Goal: Communication & Community: Ask a question

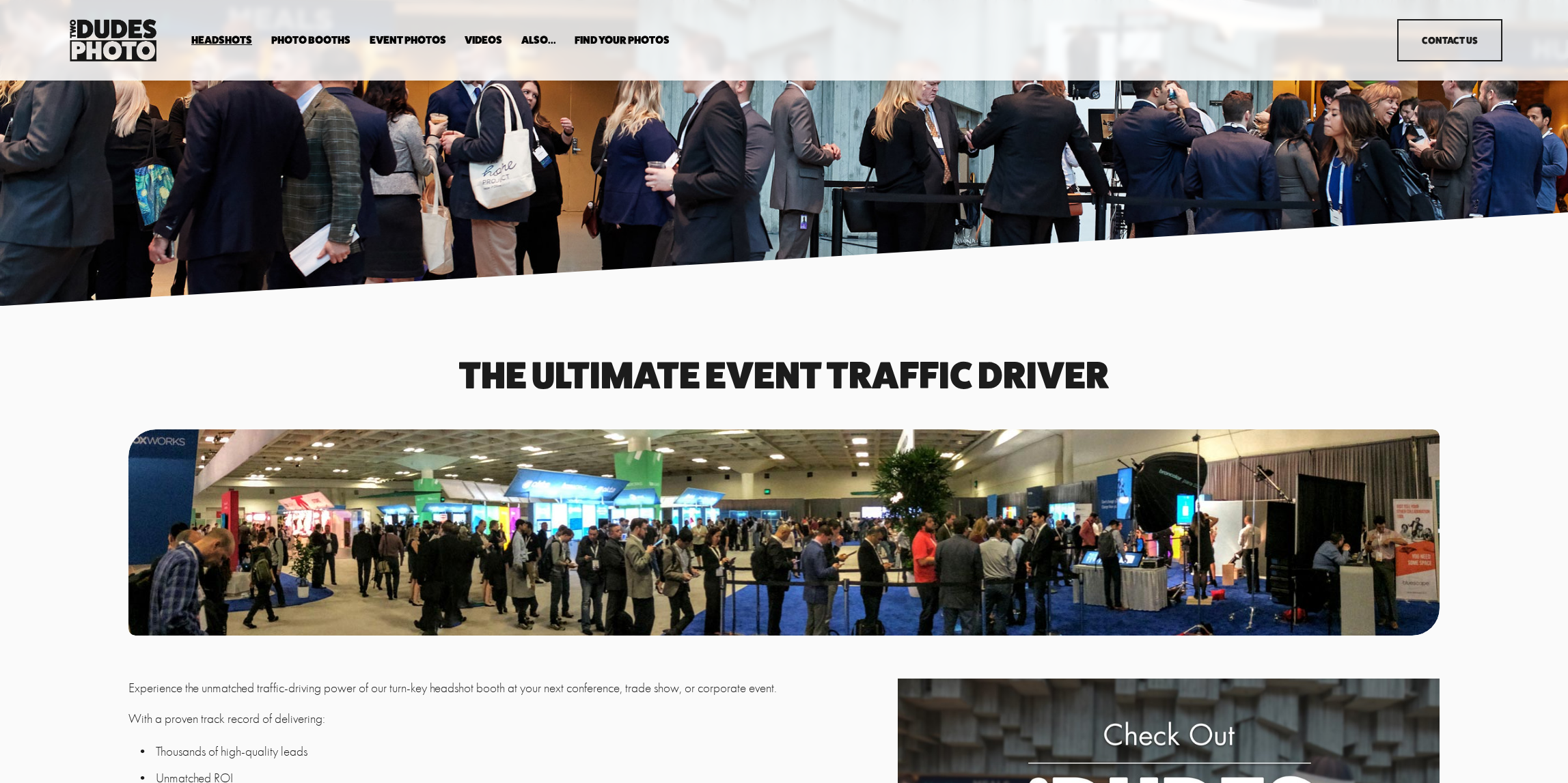
click at [0, 0] on span "Tuxedo B+W Booth" at bounding box center [0, 0] width 0 height 0
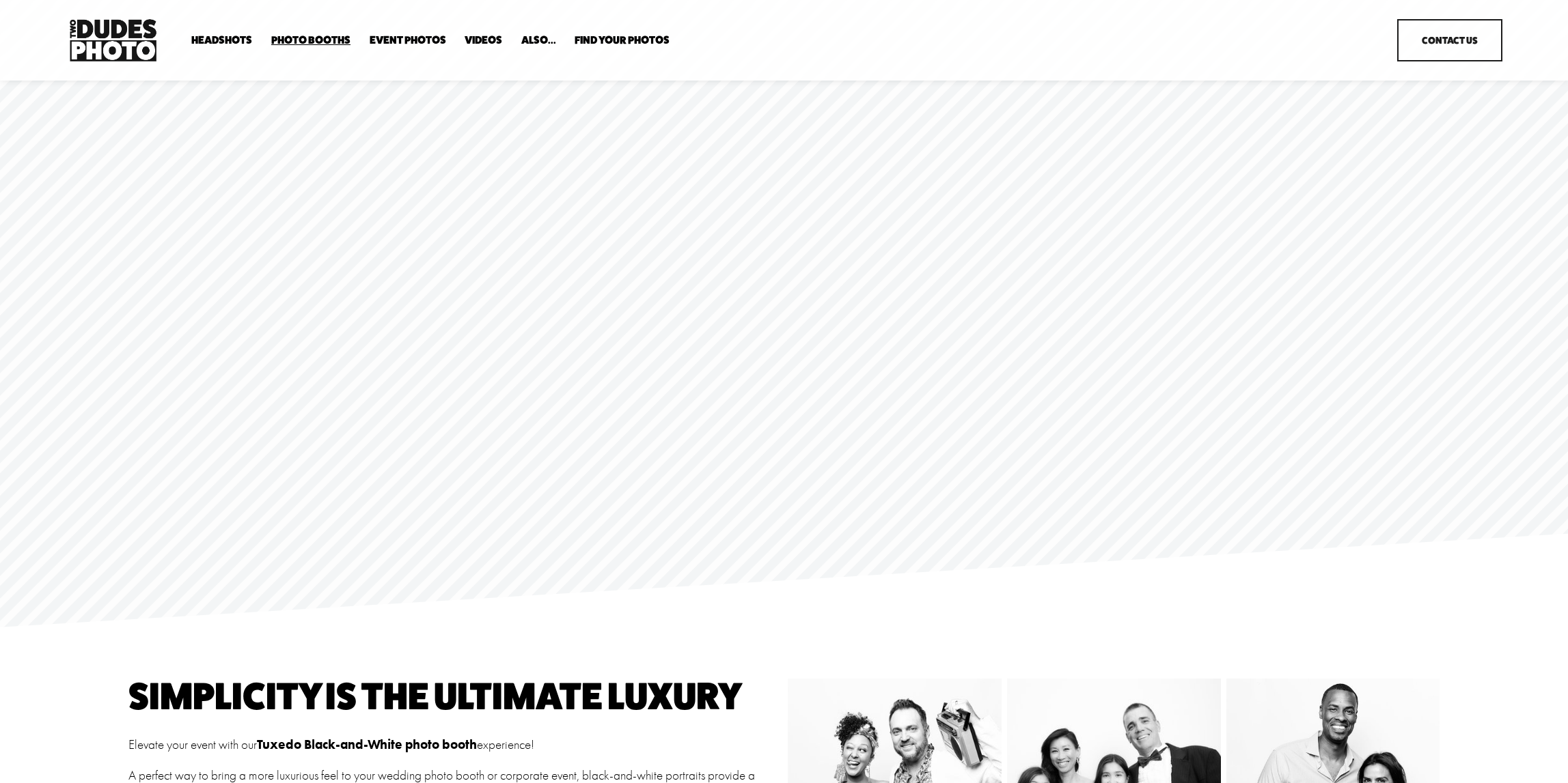
click at [0, 0] on span "Bespoke Booth" at bounding box center [0, 0] width 0 height 0
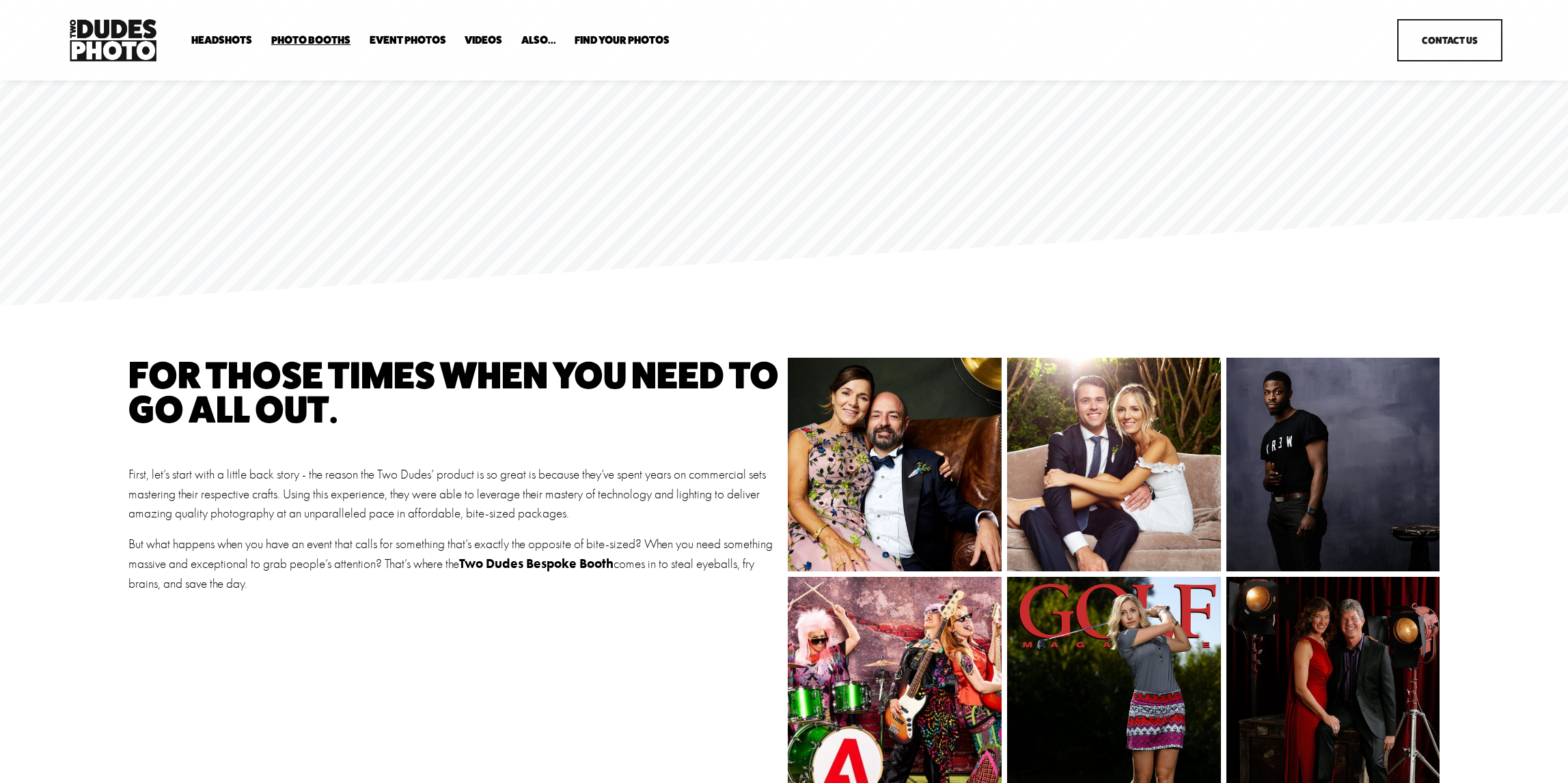
click at [320, 38] on span "Photo Booths" at bounding box center [311, 41] width 79 height 11
click at [0, 0] on span "Party Booth" at bounding box center [0, 0] width 0 height 0
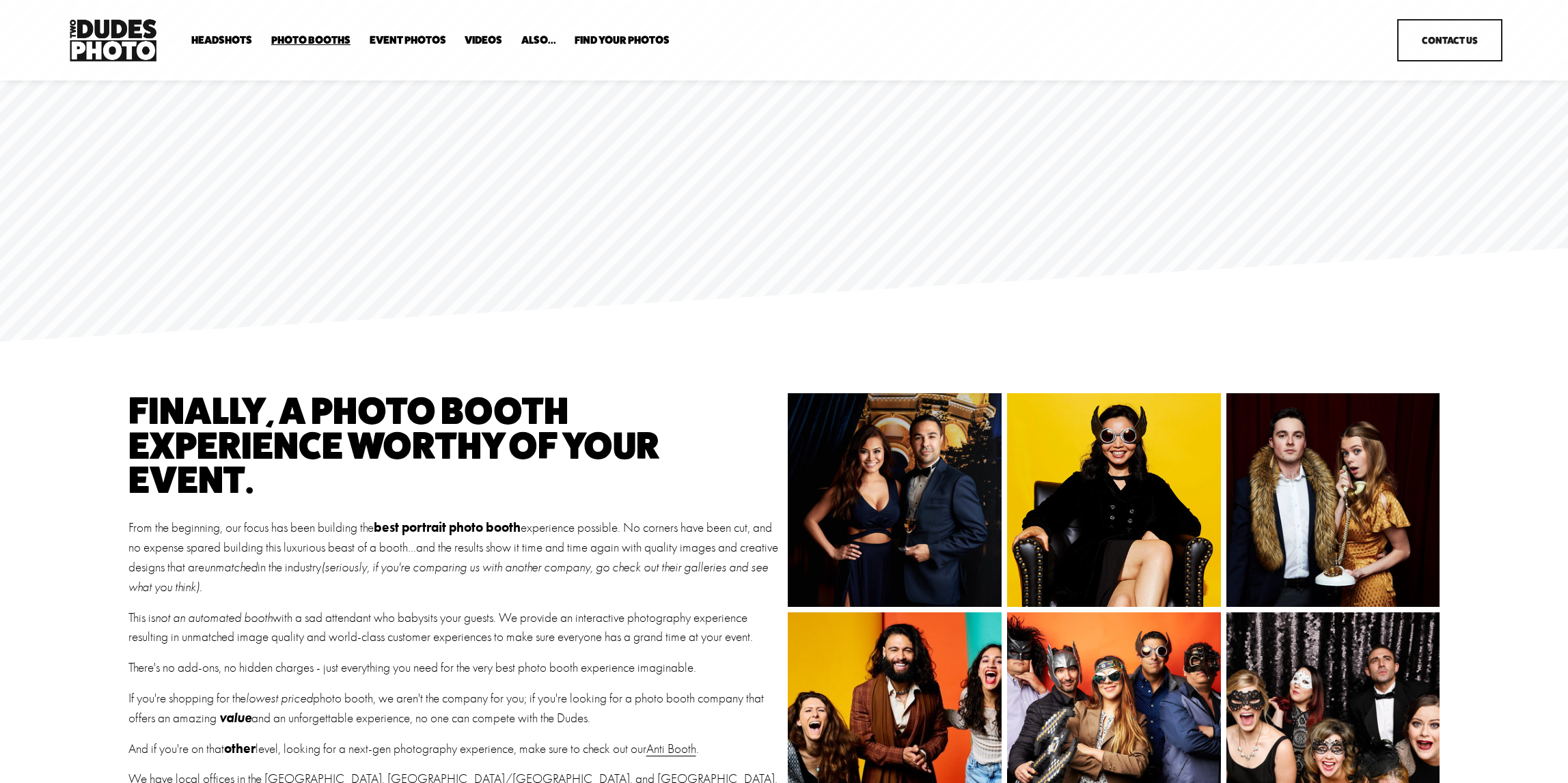
click at [0, 0] on span "Overhead Booth" at bounding box center [0, 0] width 0 height 0
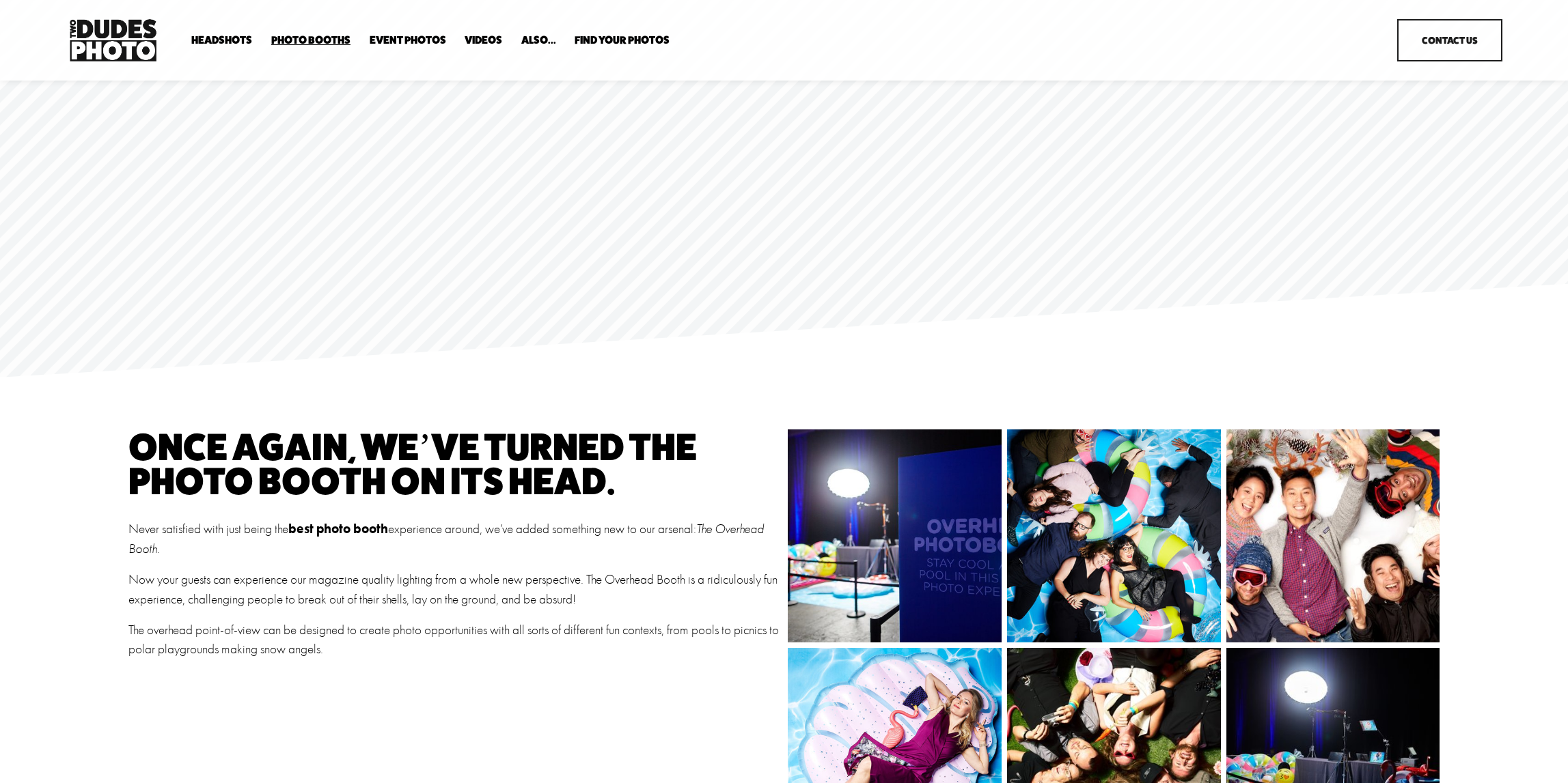
click at [478, 43] on link "Videos" at bounding box center [483, 41] width 38 height 13
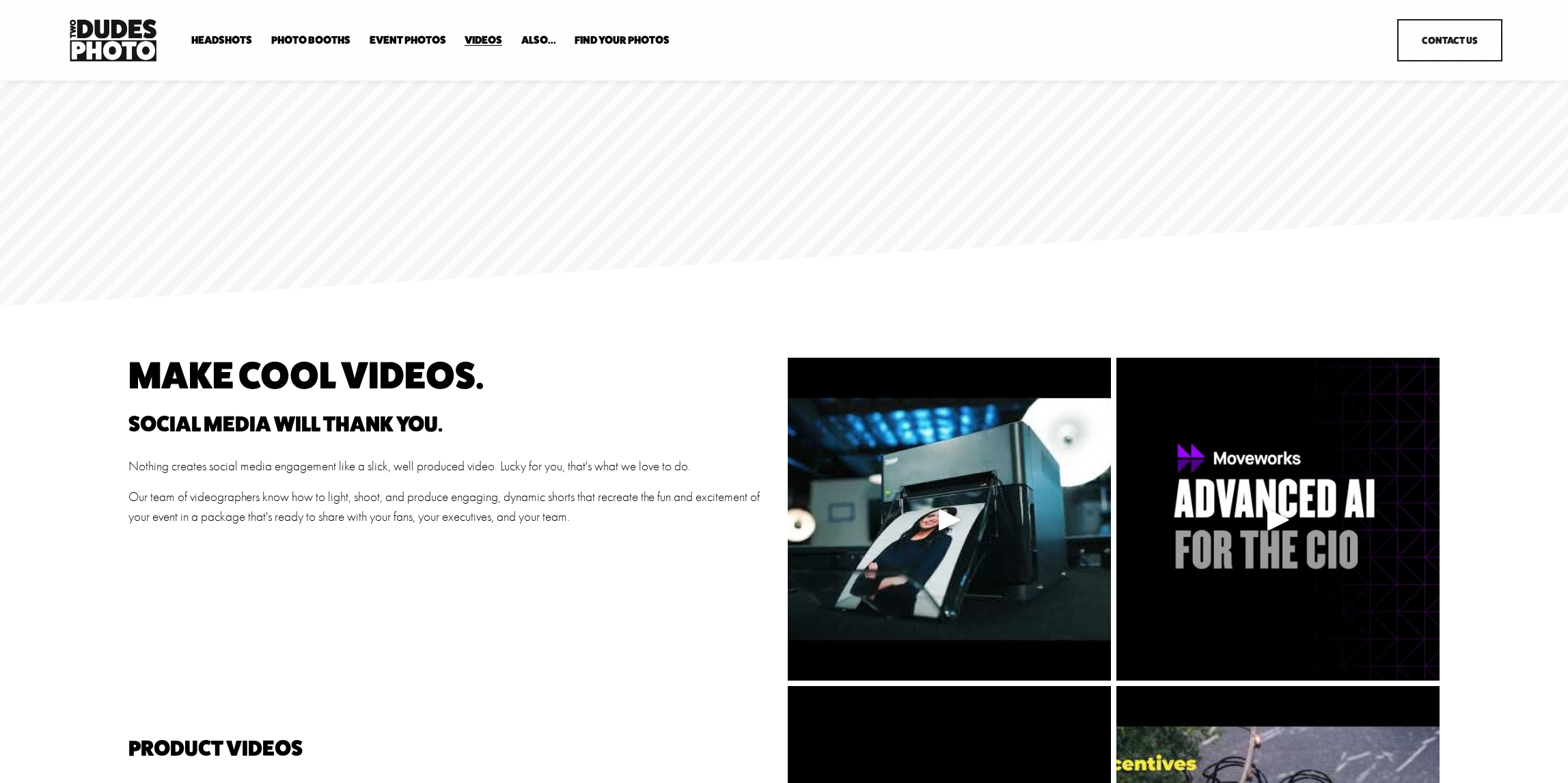
drag, startPoint x: 395, startPoint y: 35, endPoint x: 447, endPoint y: 35, distance: 52.0
click at [396, 35] on link "Event Photos" at bounding box center [407, 41] width 76 height 13
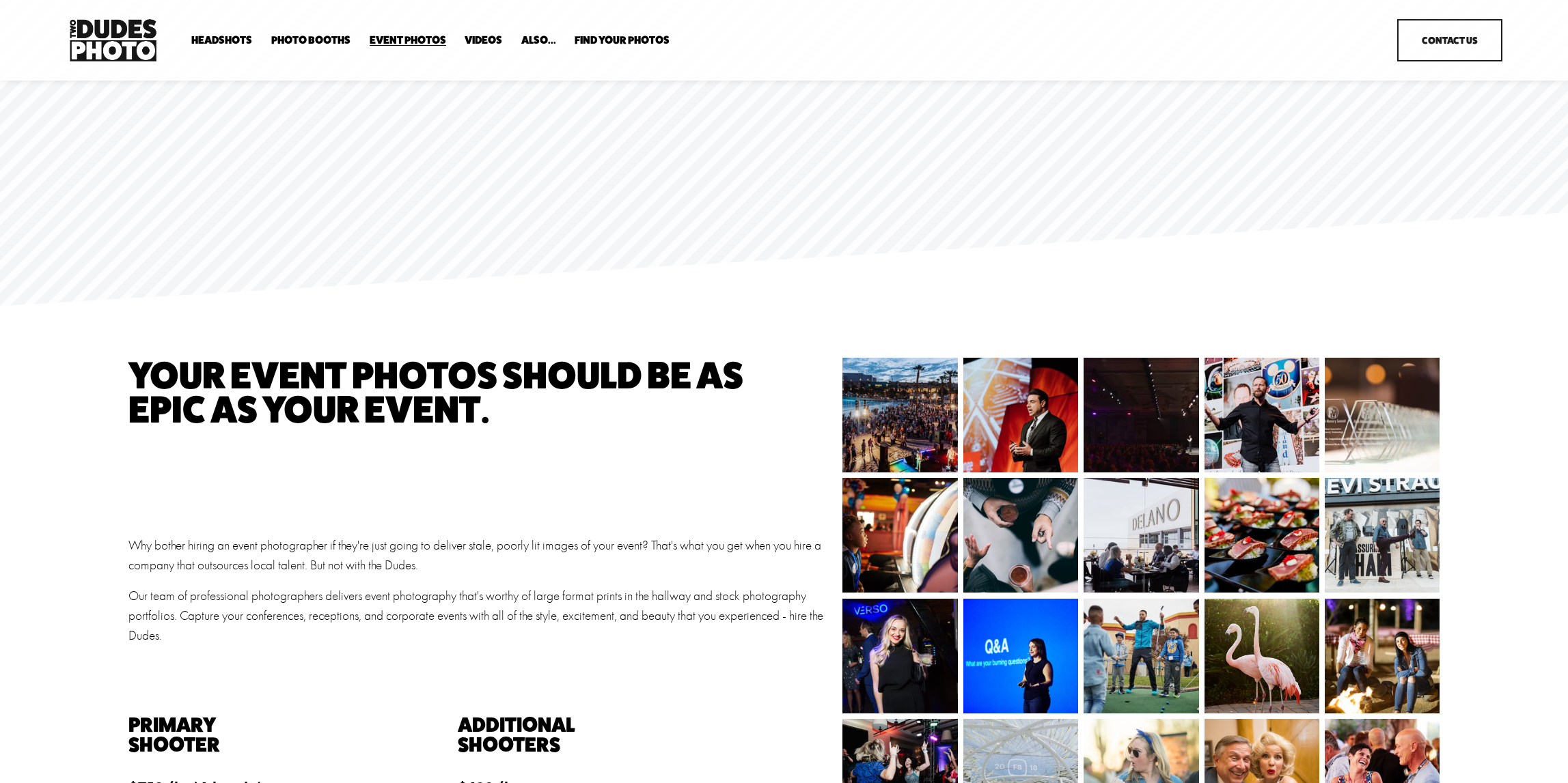
click at [542, 40] on span "Also..." at bounding box center [539, 41] width 35 height 11
click at [0, 0] on span "Anti Booth" at bounding box center [0, 0] width 0 height 0
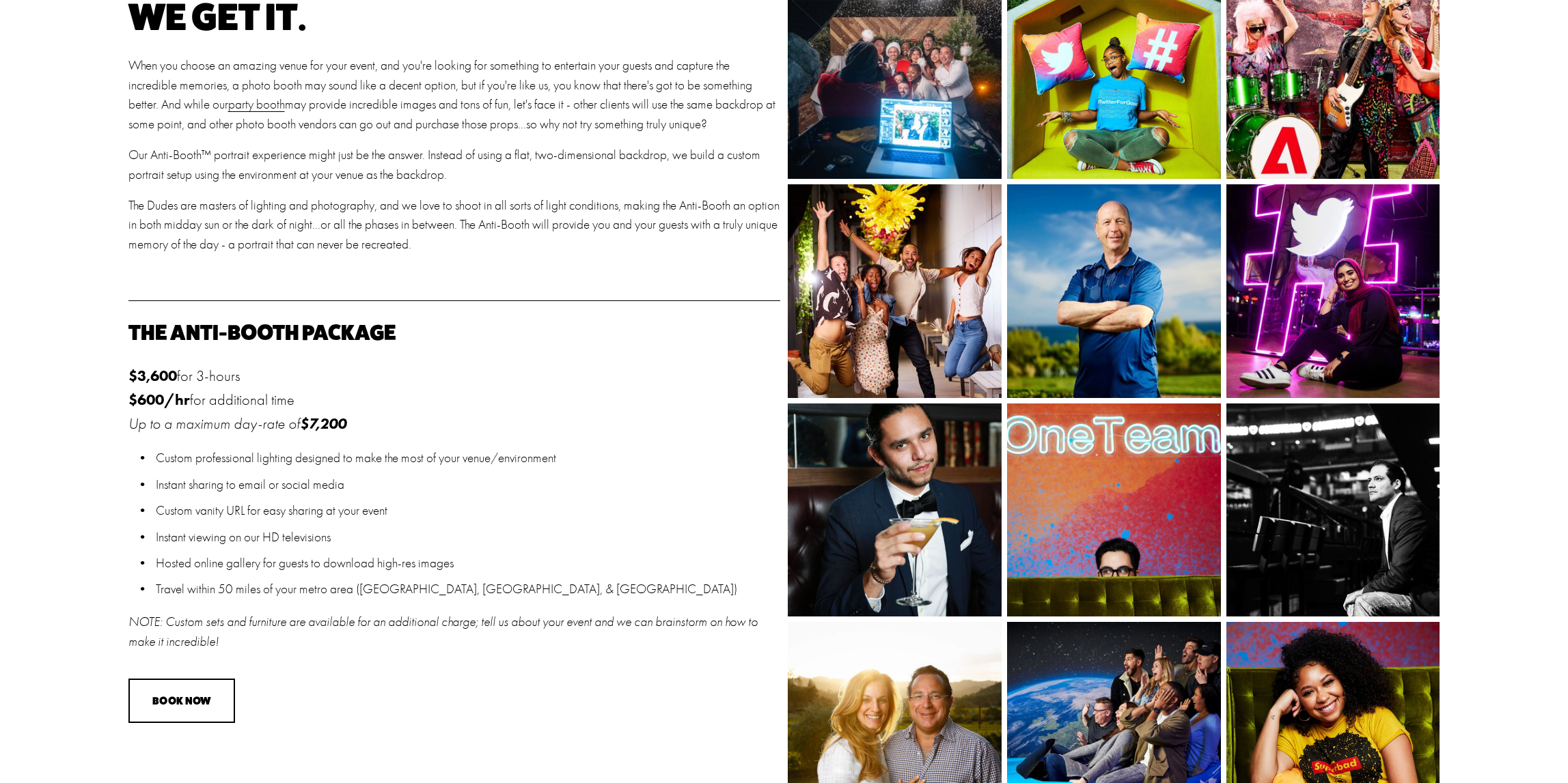
scroll to position [540, 0]
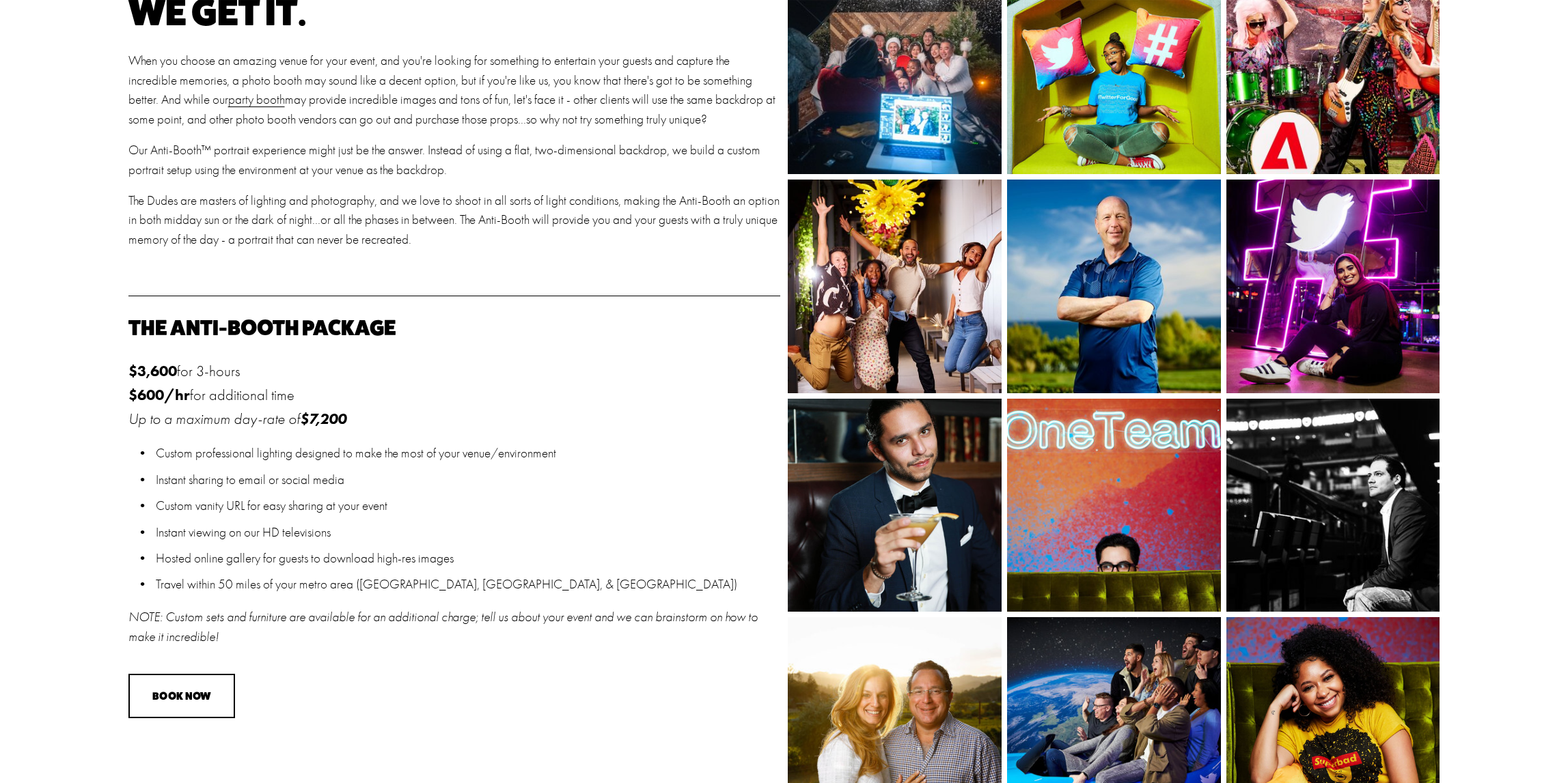
click at [889, 137] on img at bounding box center [894, 67] width 321 height 214
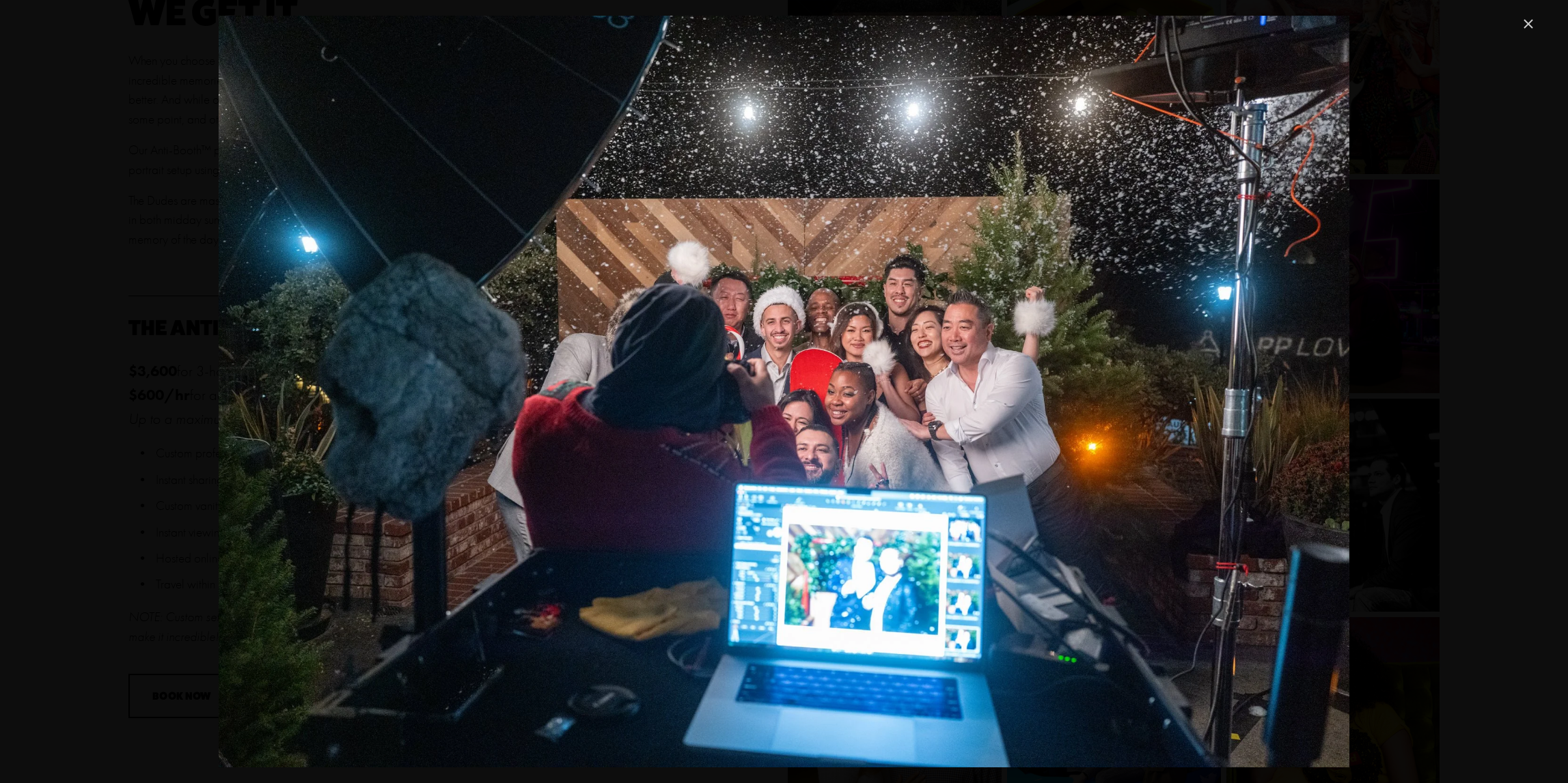
click at [889, 138] on img "Gallery" at bounding box center [783, 392] width 1130 height 752
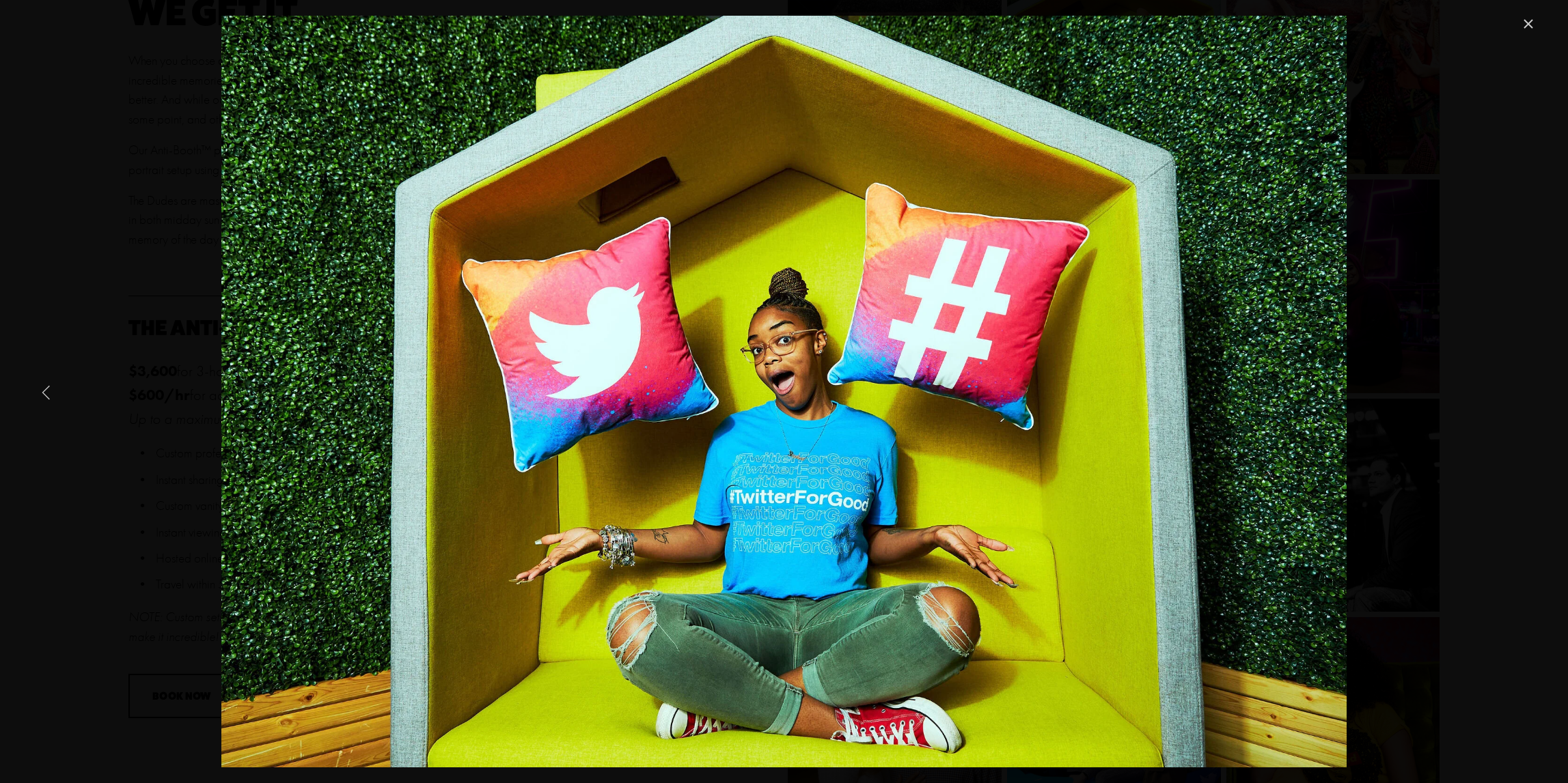
click at [48, 392] on link "Previous Item" at bounding box center [47, 392] width 30 height 30
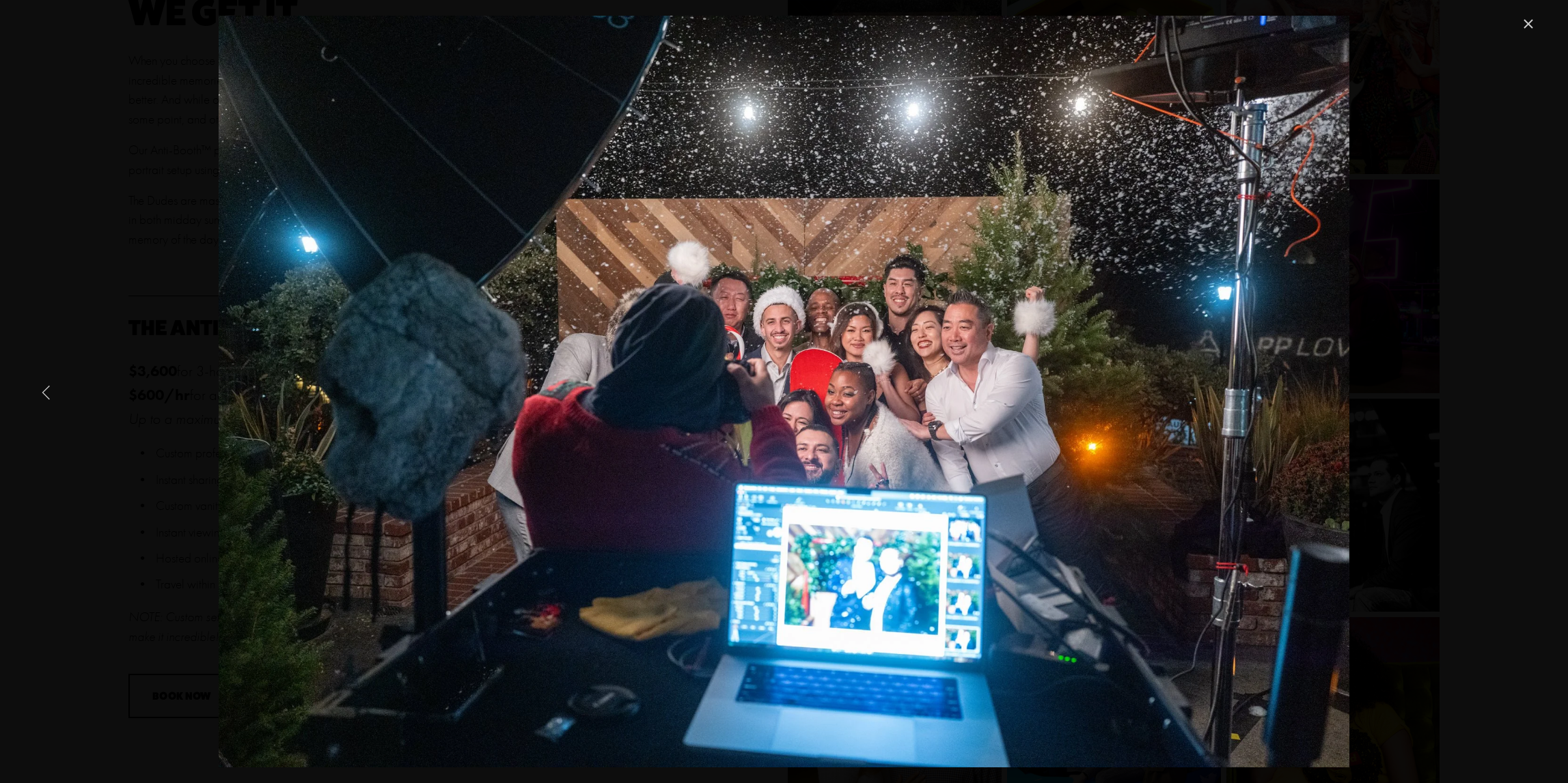
click at [48, 392] on link "Previous Item" at bounding box center [47, 392] width 30 height 30
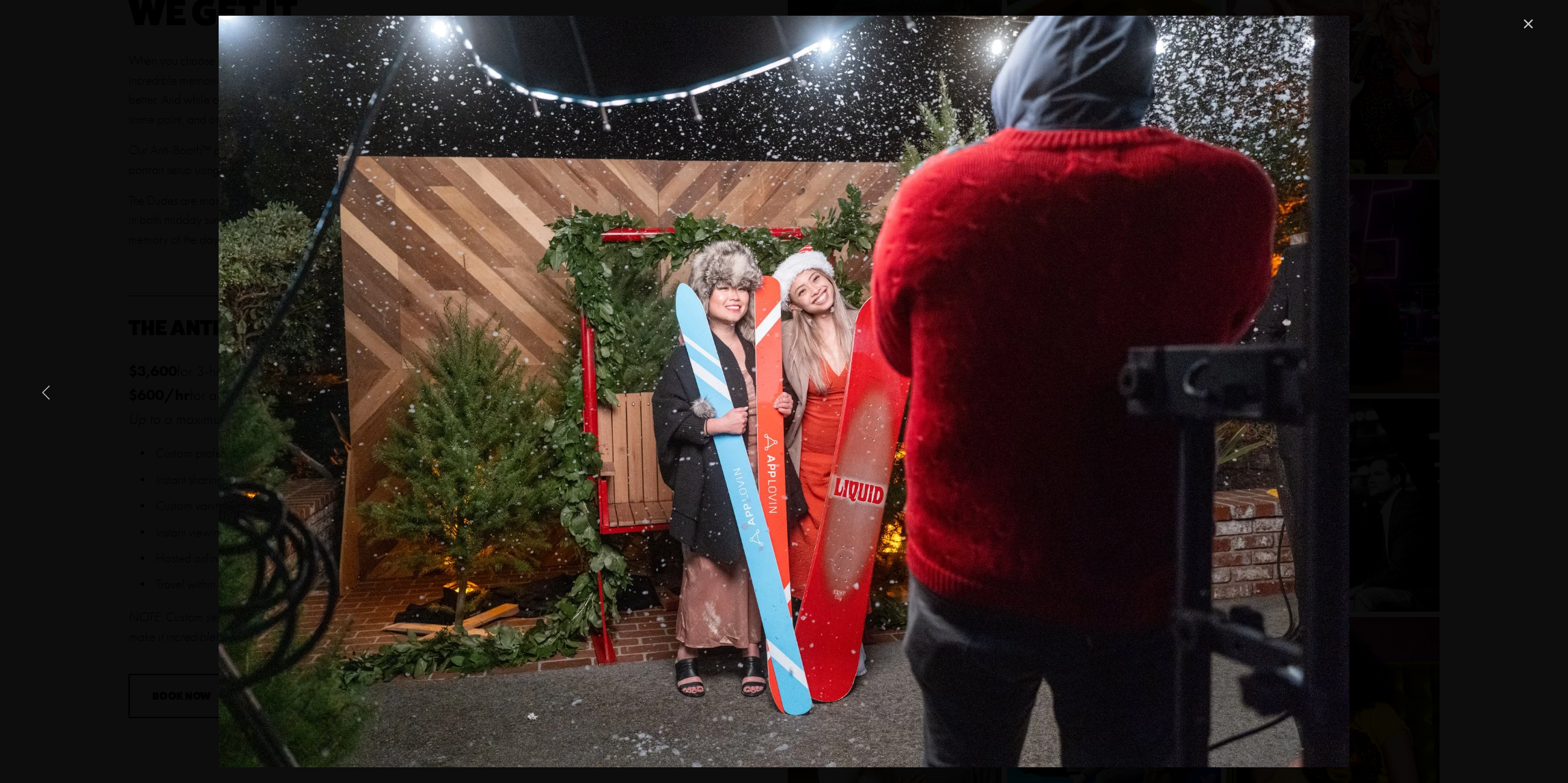
click at [48, 392] on link "Previous Item" at bounding box center [47, 392] width 30 height 30
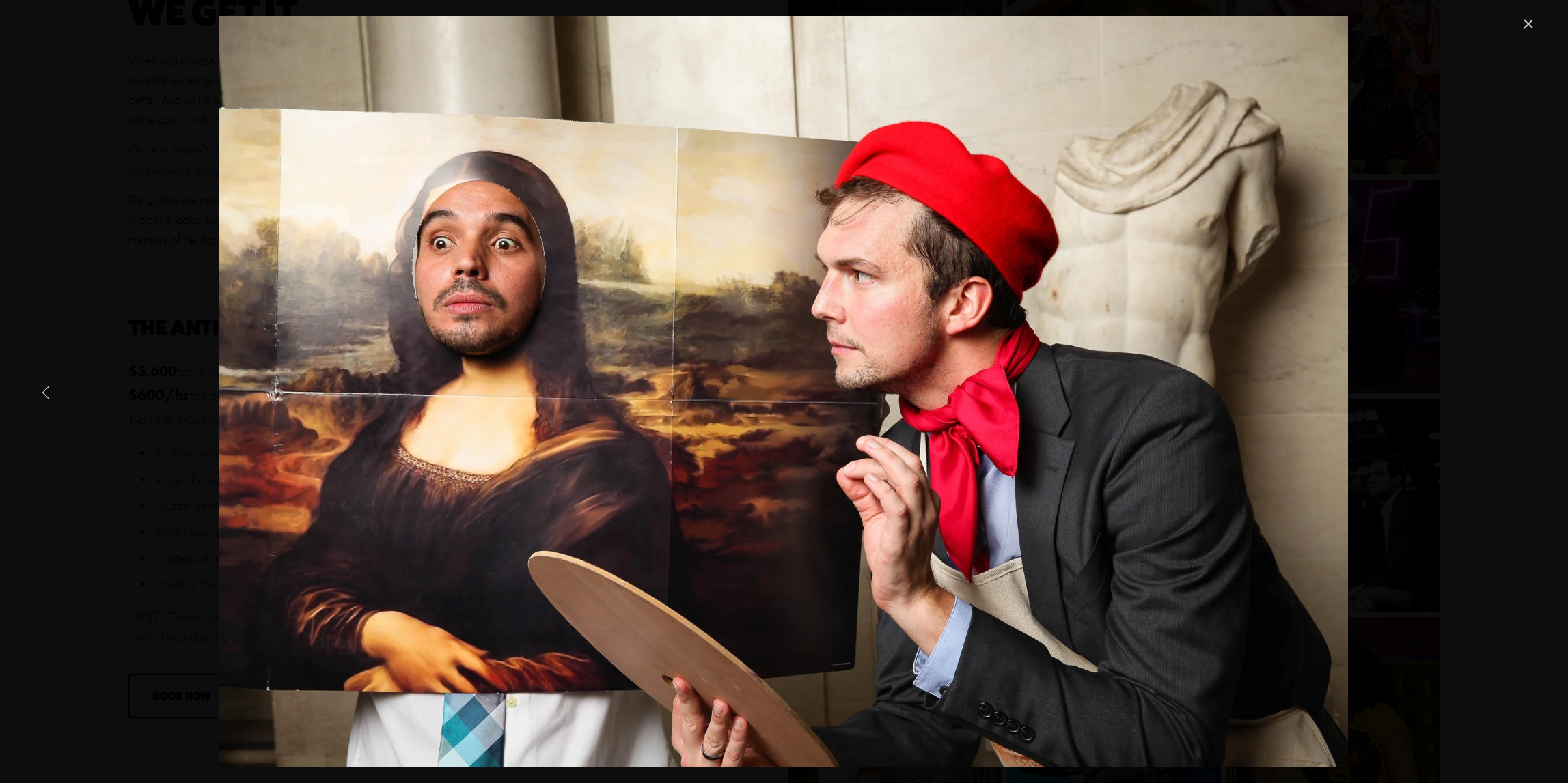
click at [48, 392] on link "Previous Item" at bounding box center [47, 392] width 30 height 30
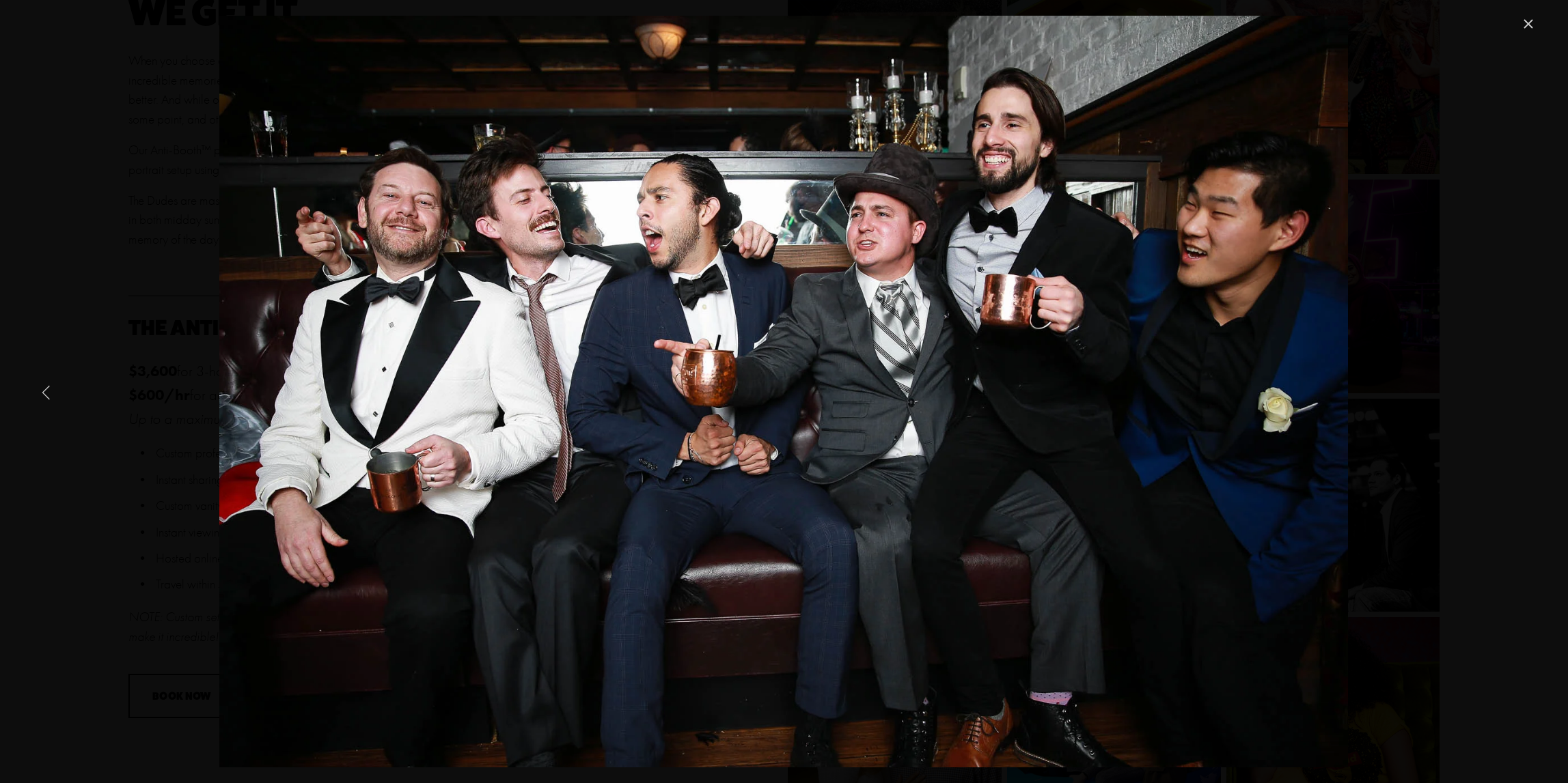
click at [48, 392] on link "Previous Item" at bounding box center [47, 392] width 30 height 30
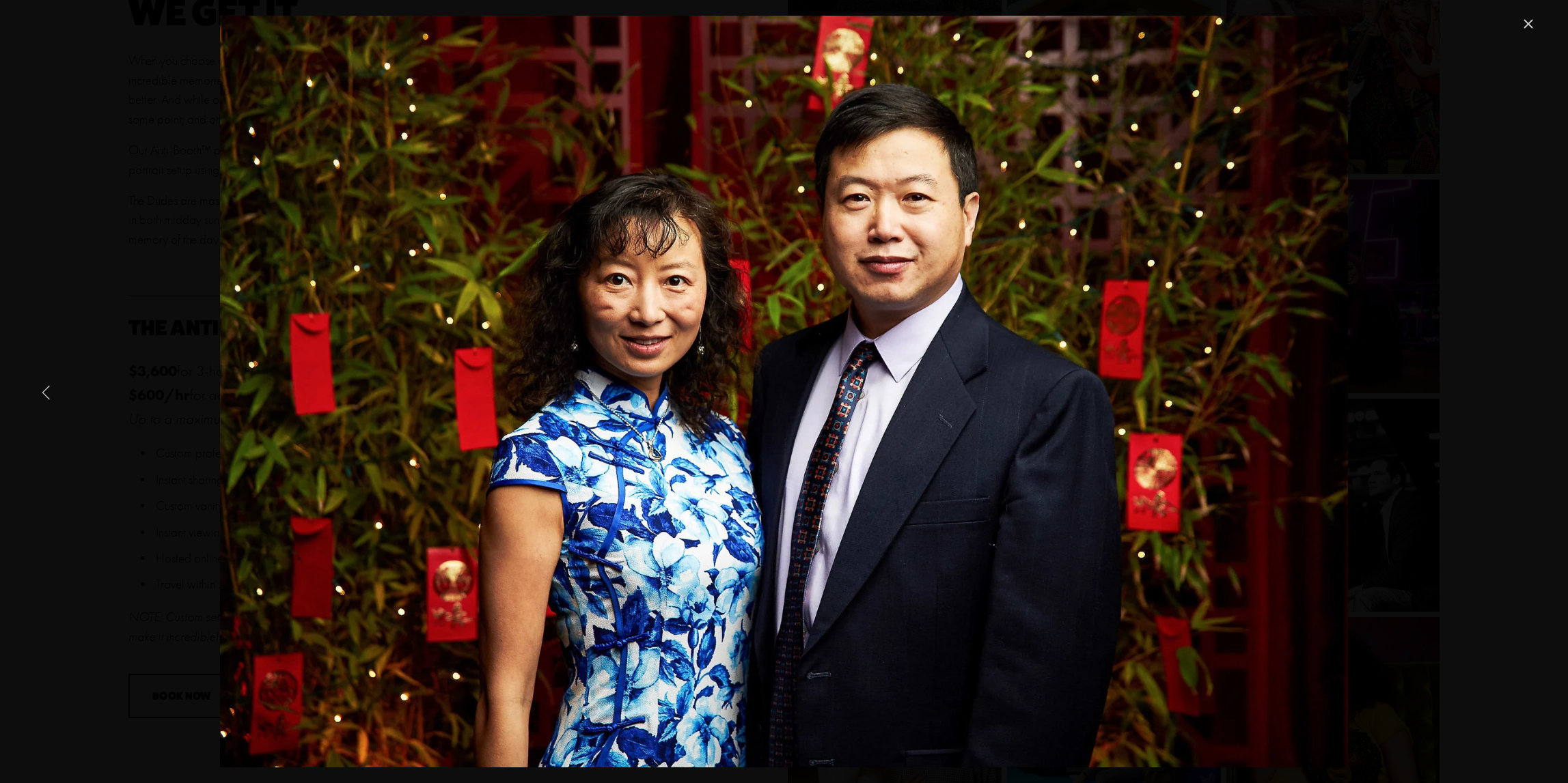
click at [48, 392] on link "Previous Item" at bounding box center [47, 392] width 30 height 30
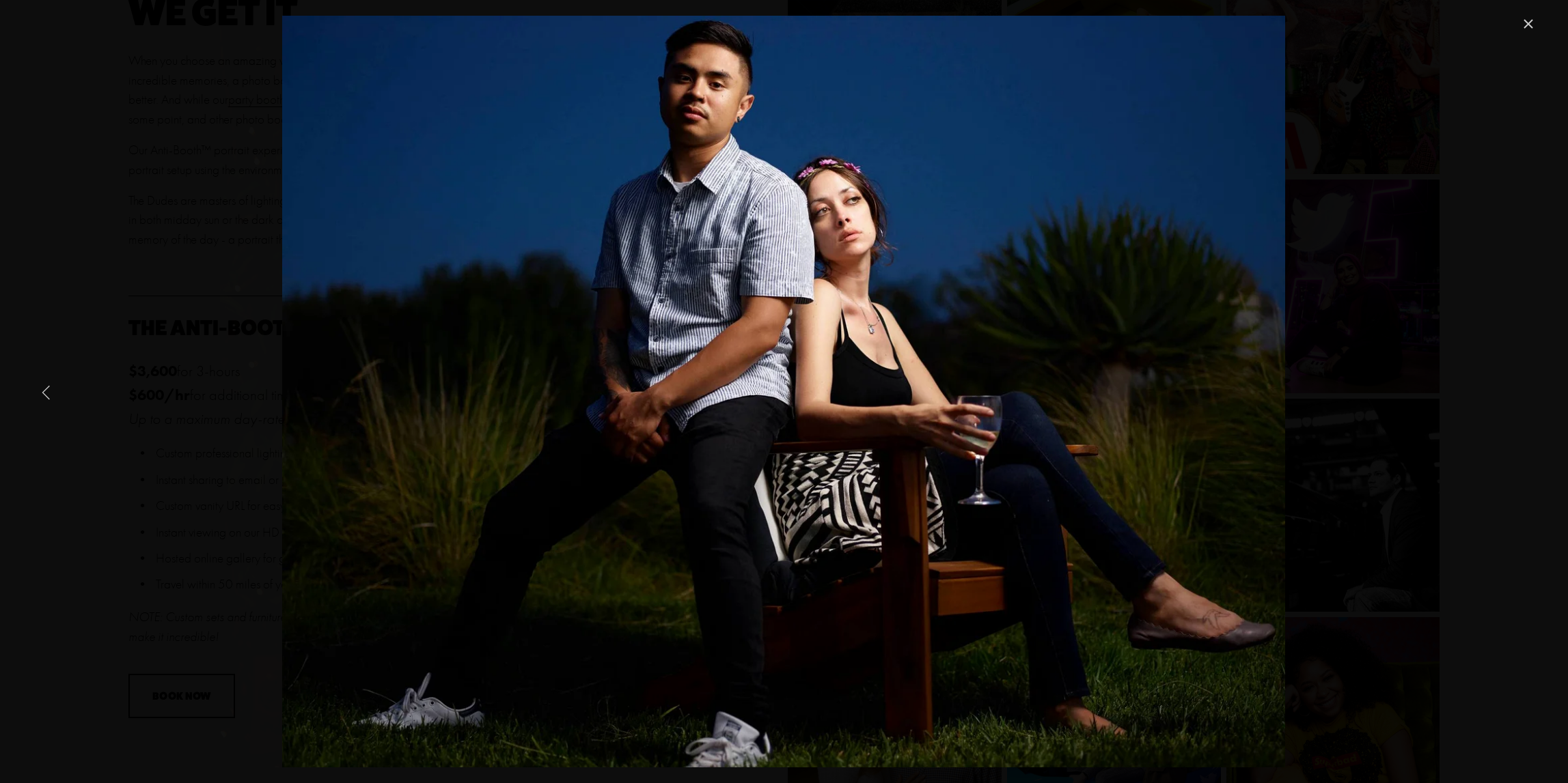
click at [48, 392] on link "Previous Item" at bounding box center [47, 392] width 30 height 30
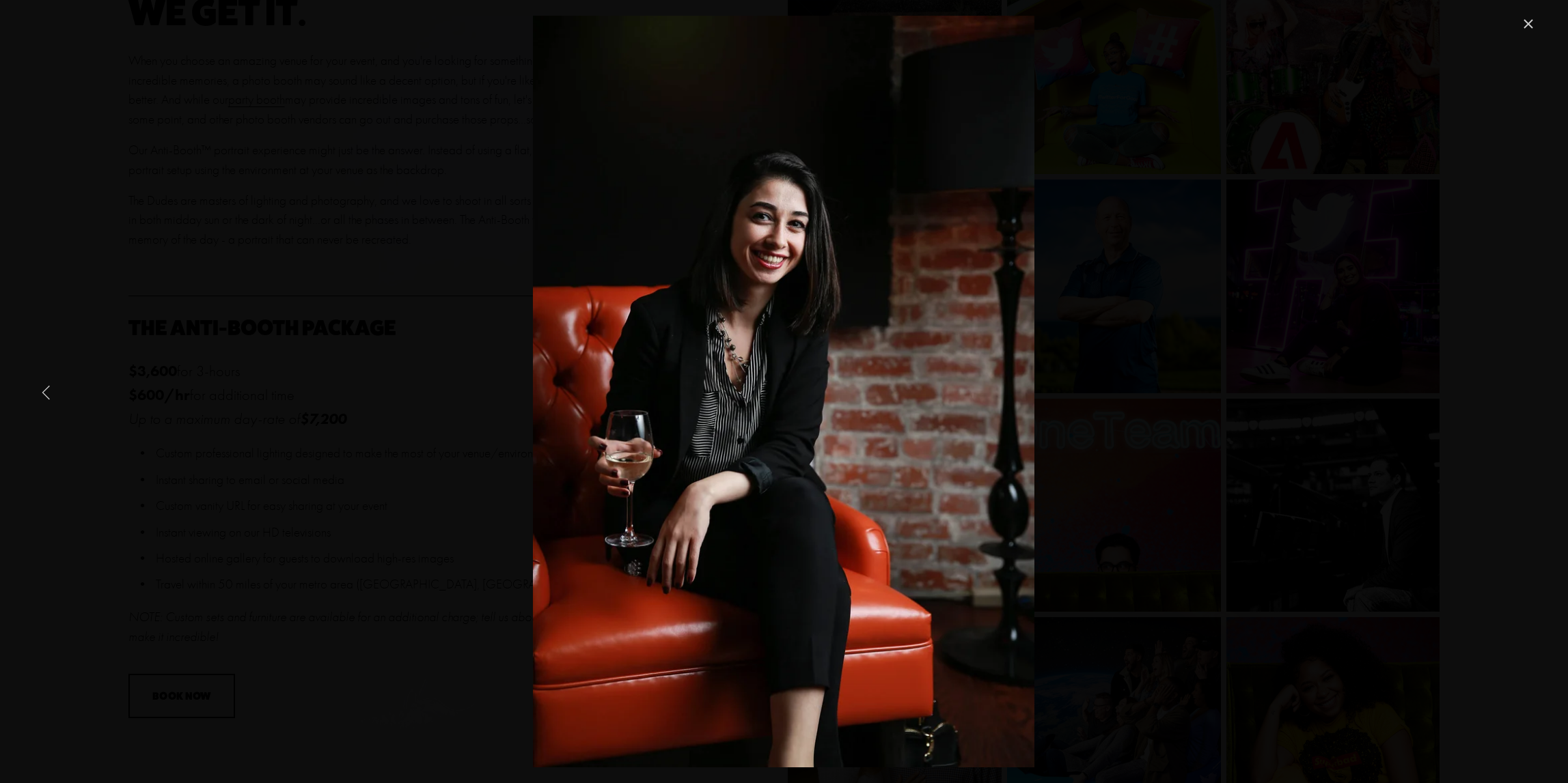
click at [48, 392] on link "Previous Item" at bounding box center [47, 392] width 30 height 30
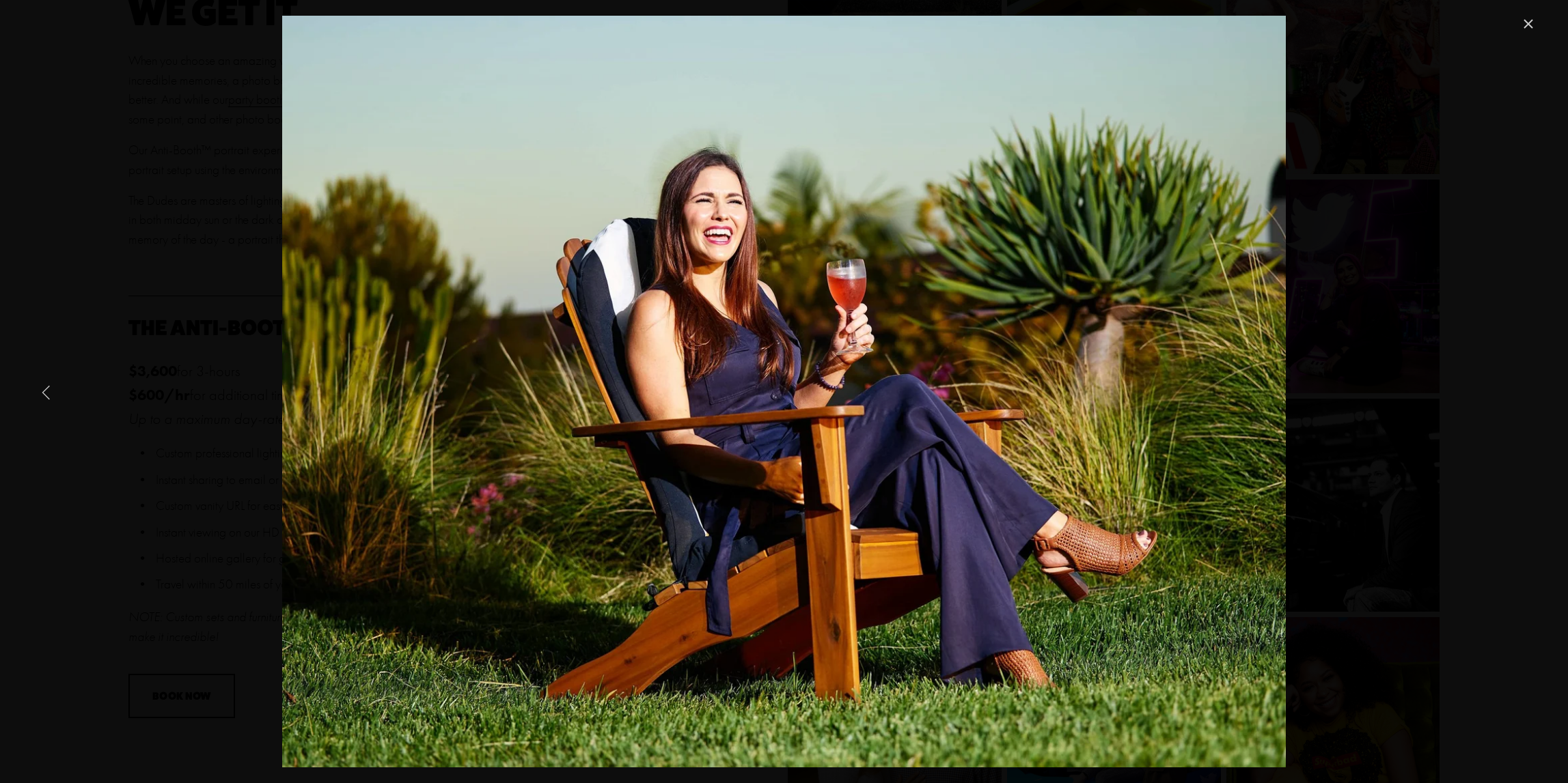
click at [48, 392] on link "Previous Item" at bounding box center [47, 392] width 30 height 30
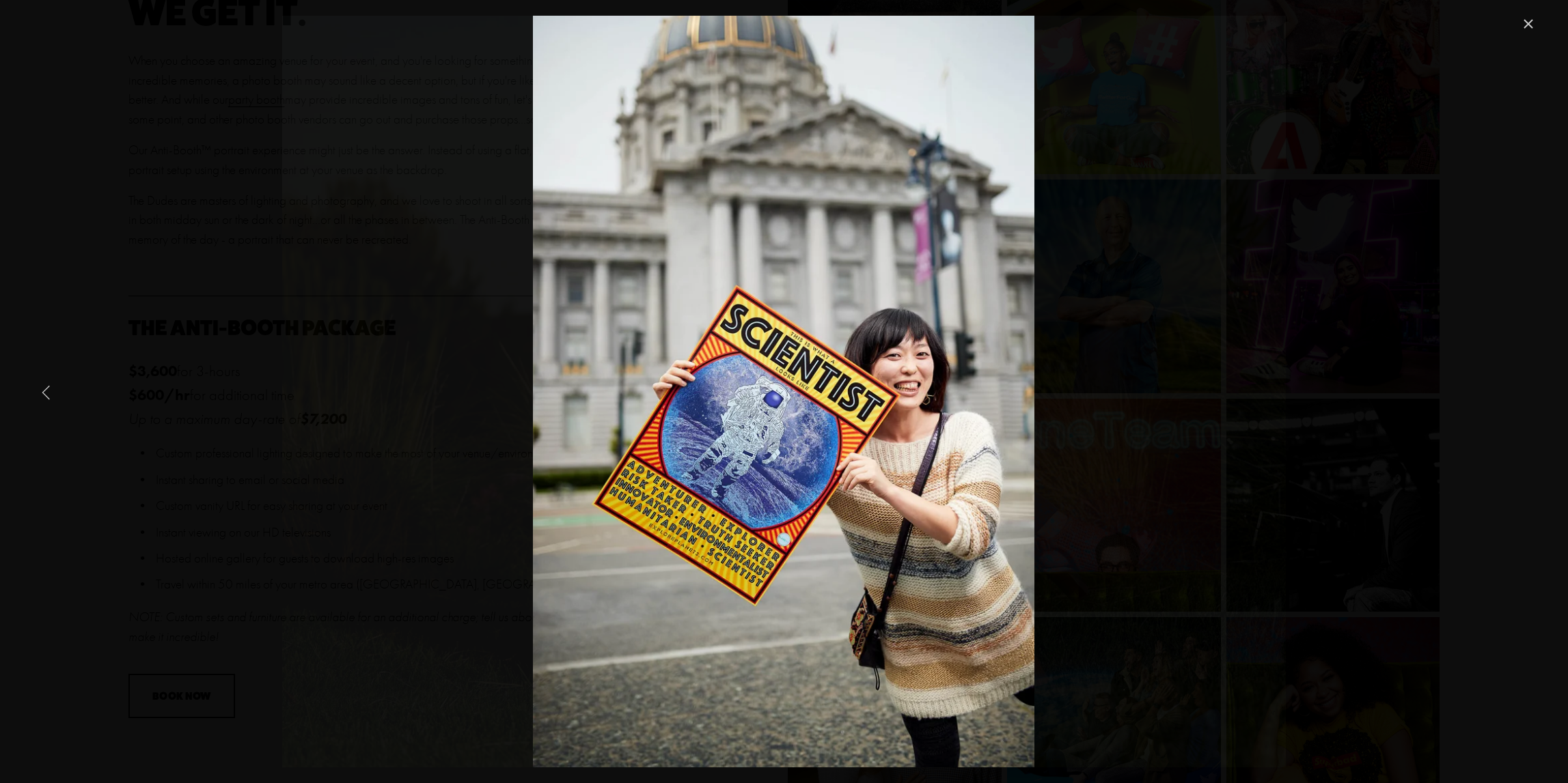
click at [48, 392] on link "Previous Item" at bounding box center [47, 392] width 30 height 30
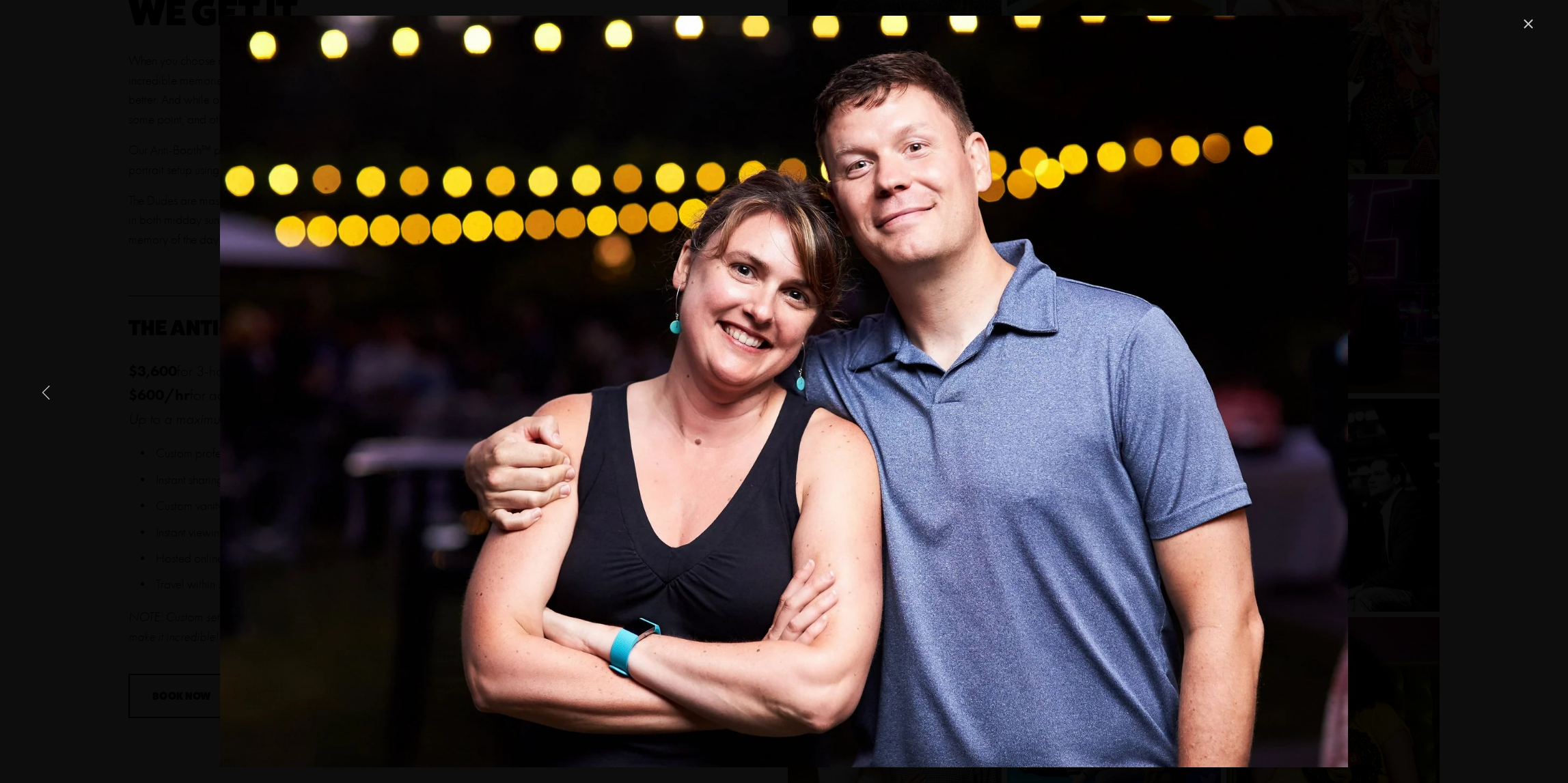
click at [48, 392] on link "Previous Item" at bounding box center [47, 392] width 30 height 30
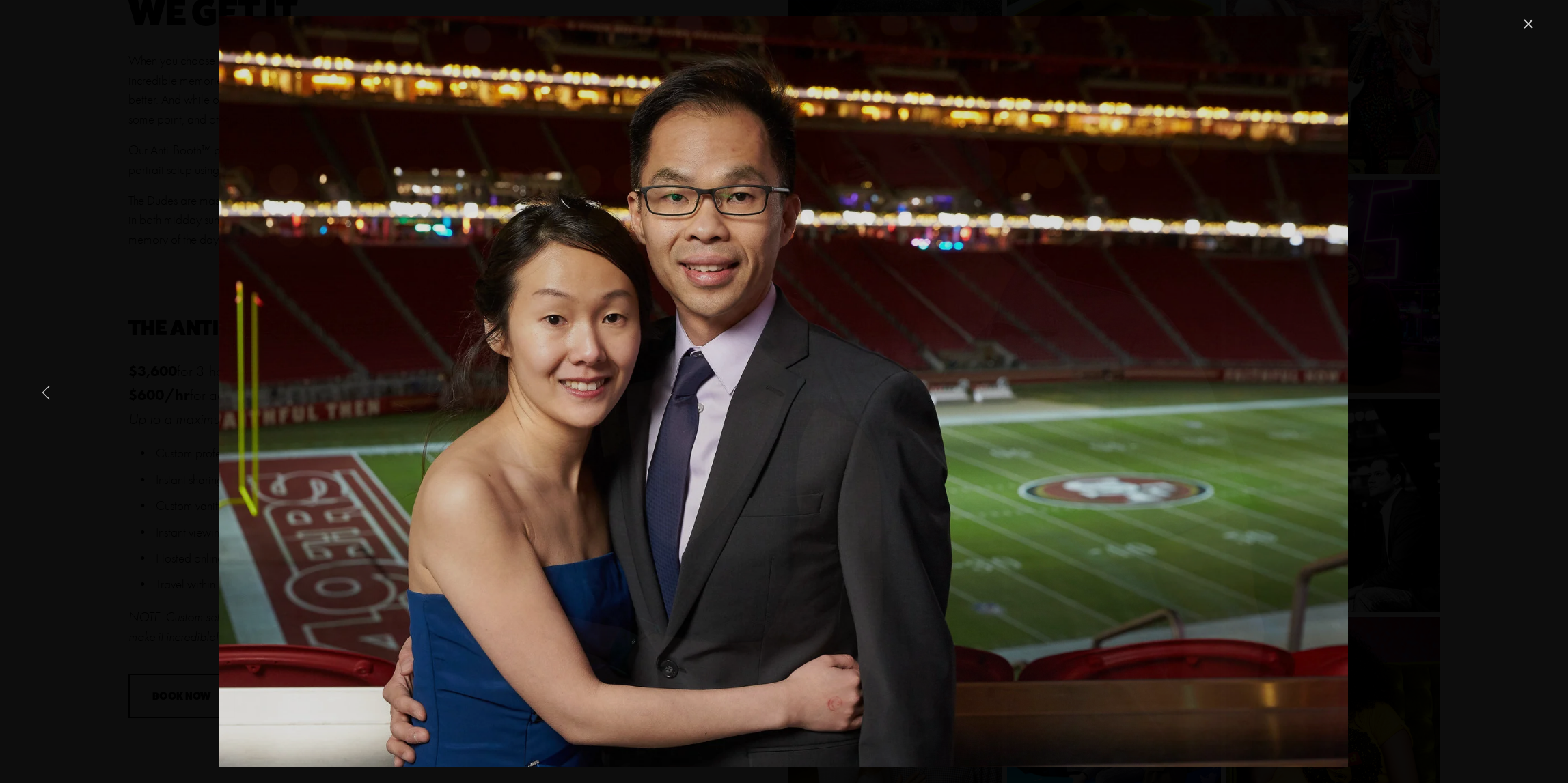
click at [48, 392] on link "Previous Item" at bounding box center [47, 392] width 30 height 30
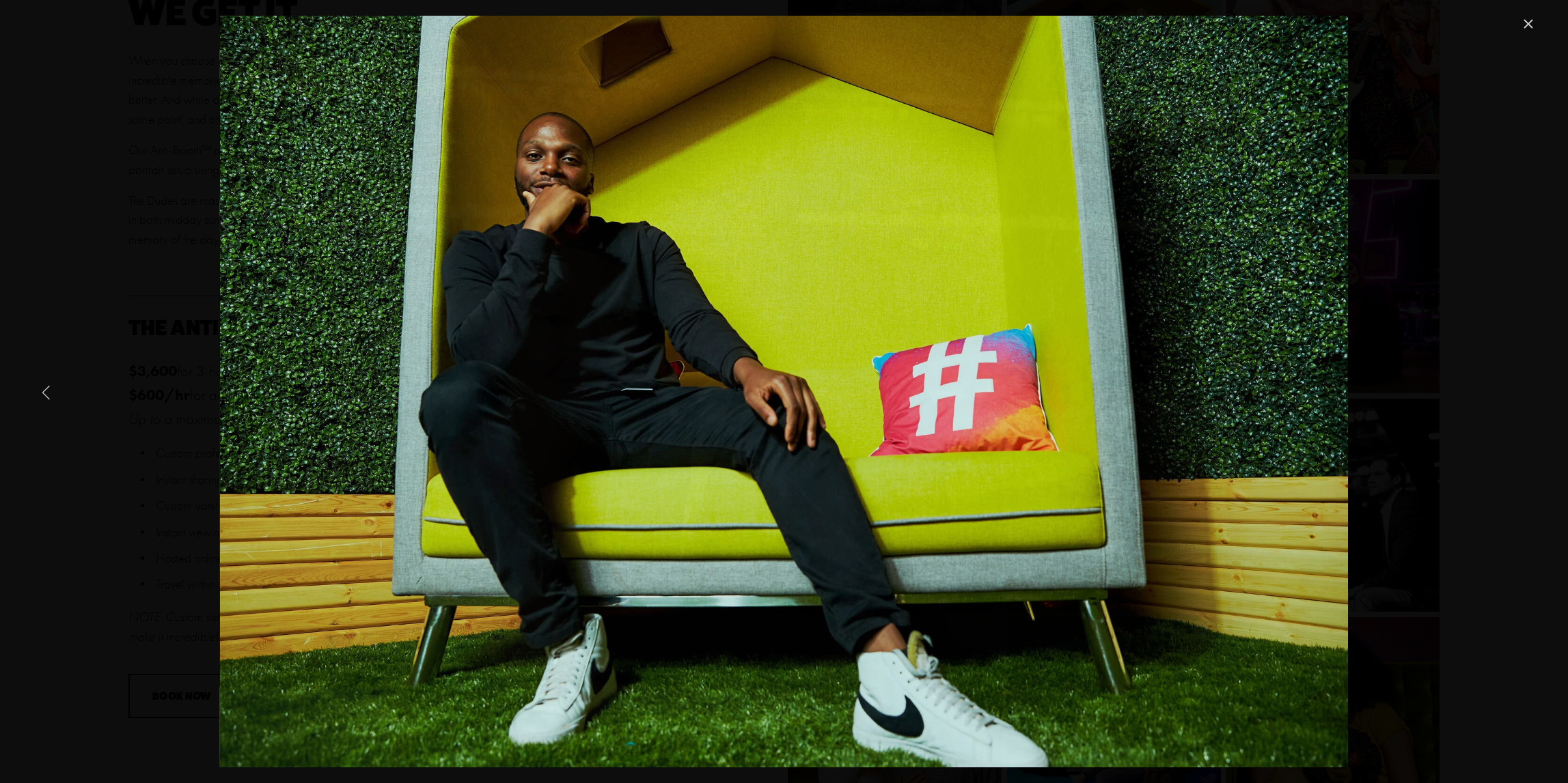
click at [48, 392] on link "Previous Item" at bounding box center [47, 392] width 30 height 30
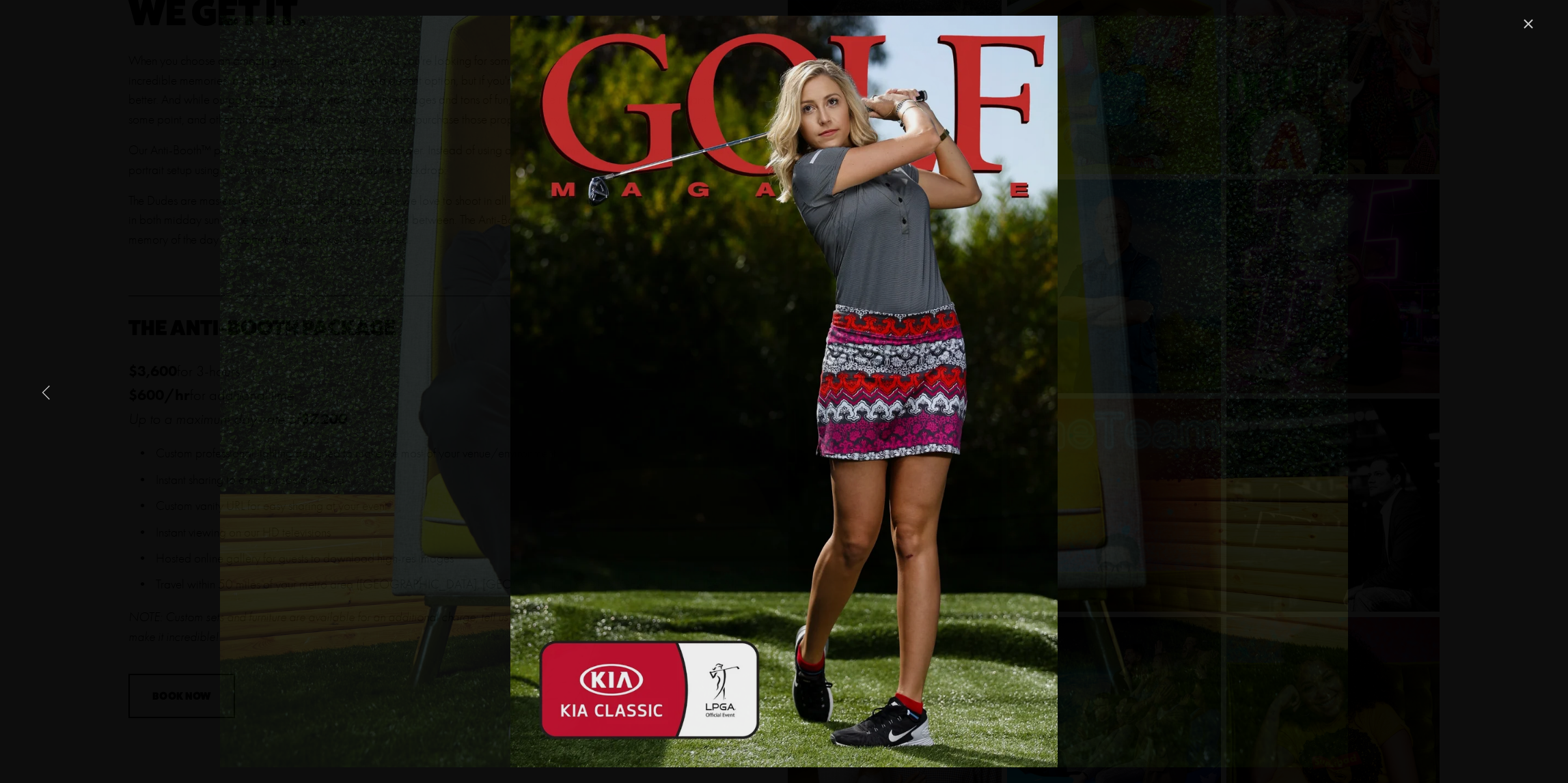
click at [48, 392] on link "Previous Item" at bounding box center [47, 392] width 30 height 30
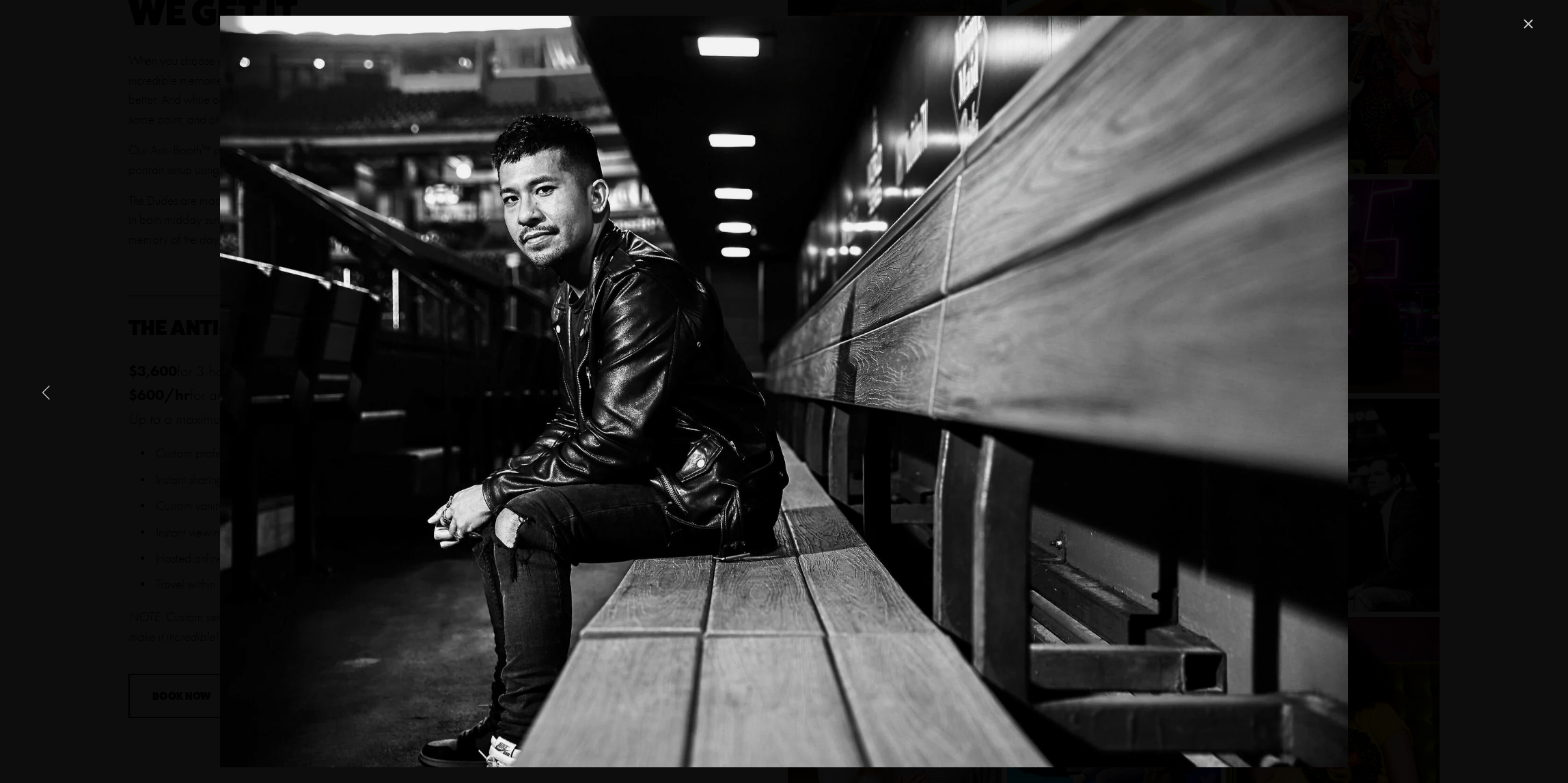
click at [48, 392] on link "Previous Item" at bounding box center [47, 392] width 30 height 30
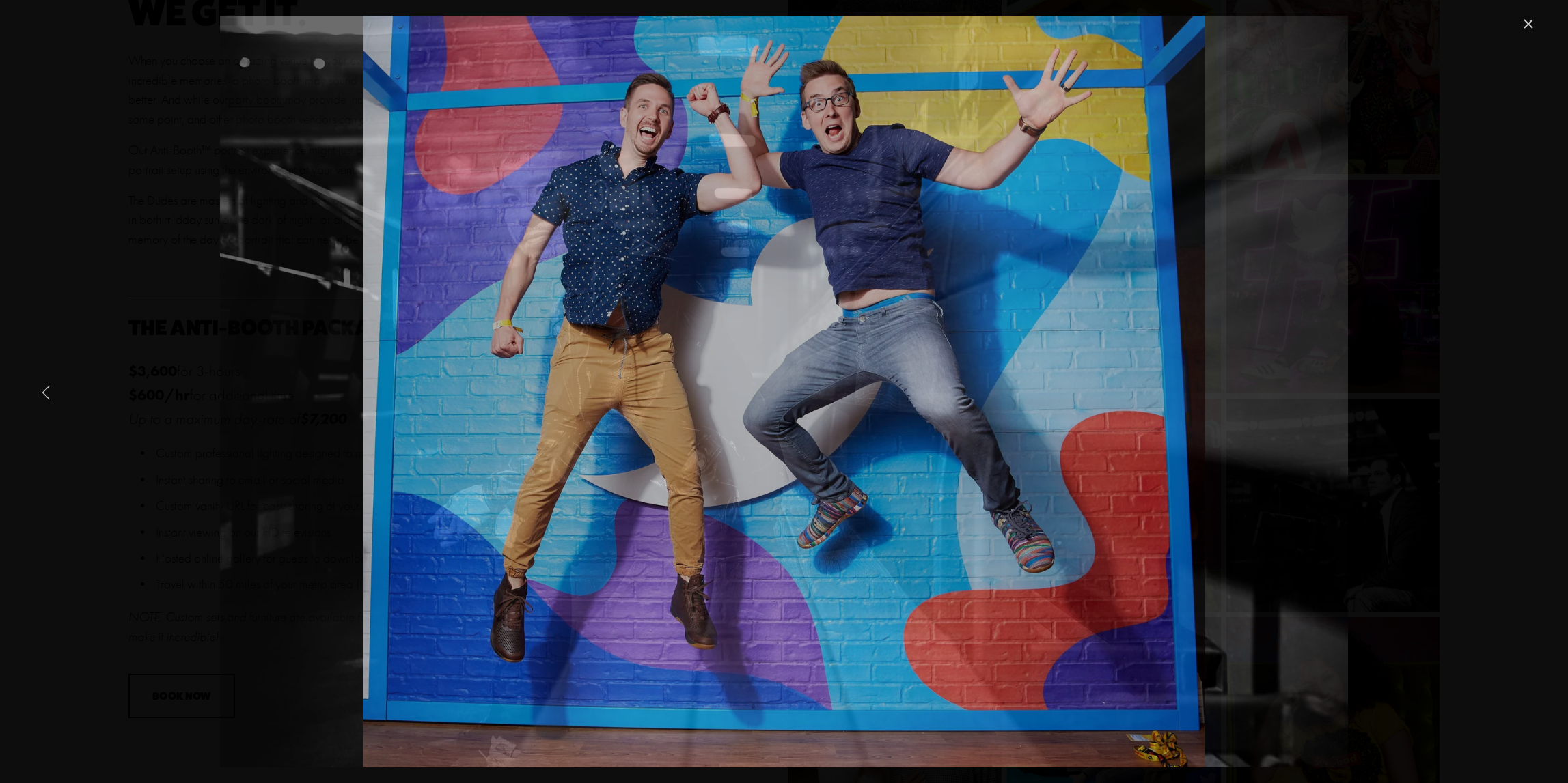
click at [48, 392] on link "Previous Item" at bounding box center [47, 392] width 30 height 30
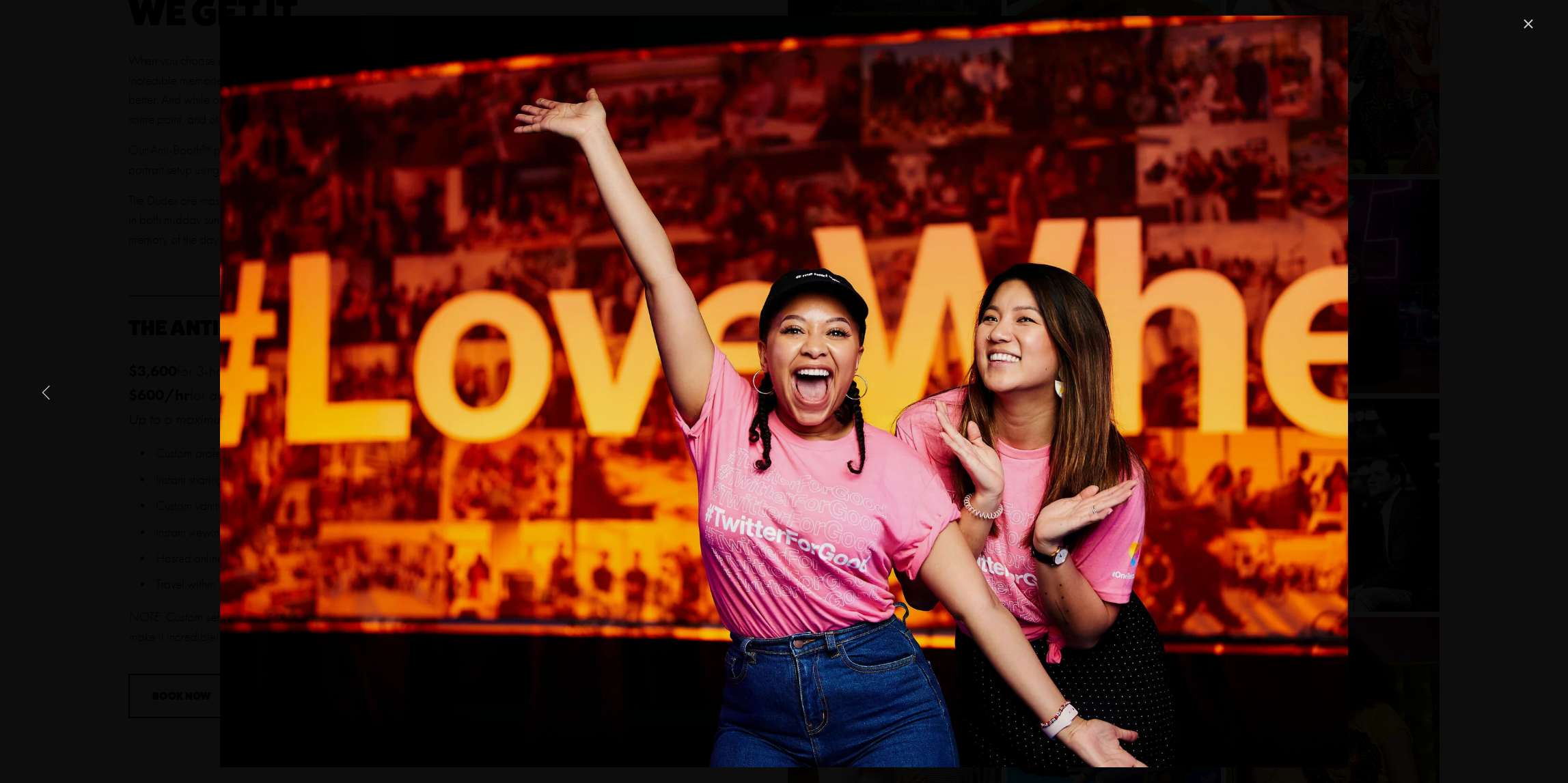
click at [48, 392] on link "Previous Item" at bounding box center [47, 392] width 30 height 30
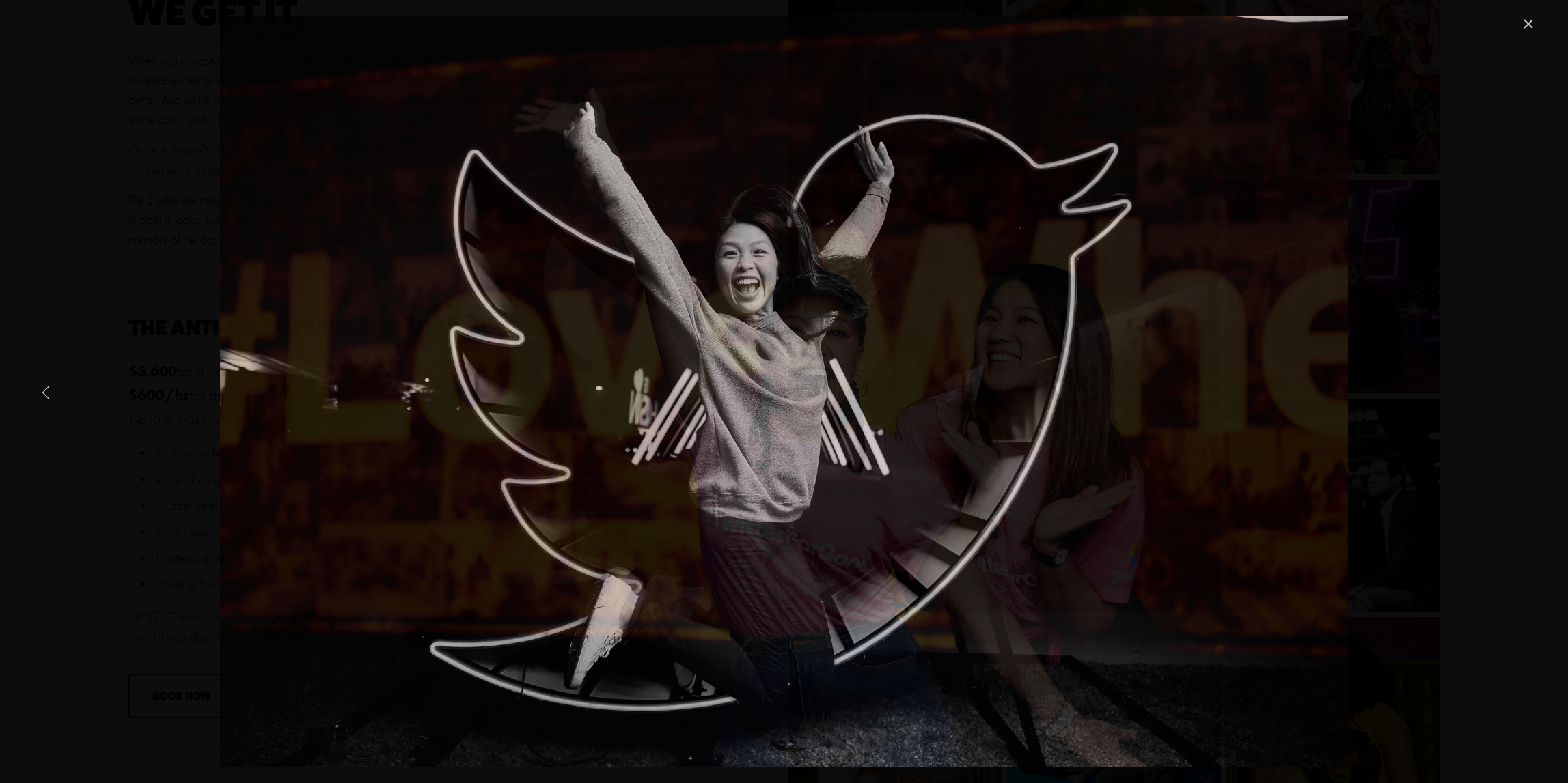
click at [48, 392] on link "Previous Item" at bounding box center [47, 392] width 30 height 30
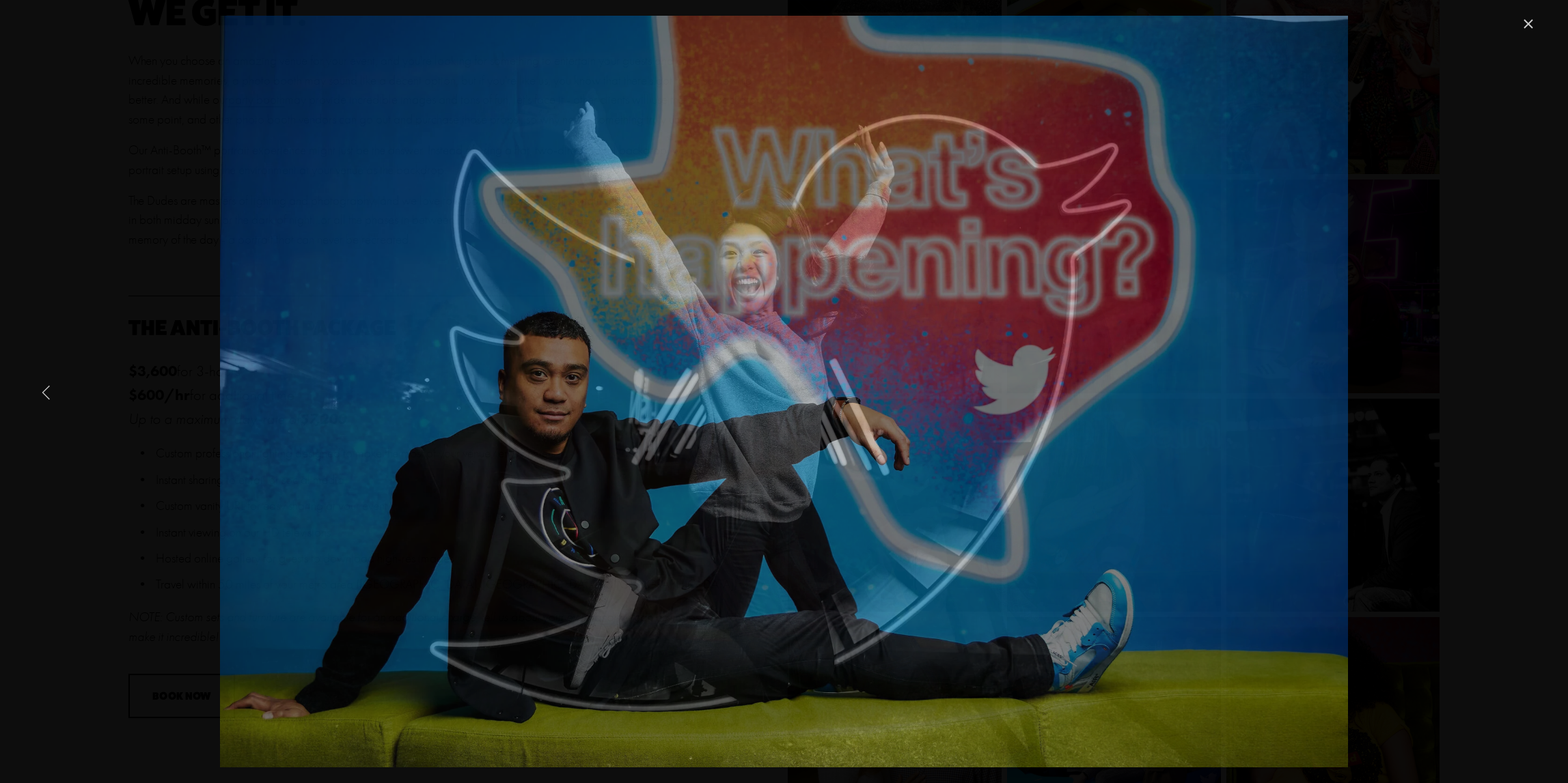
click at [48, 392] on link "Previous Item" at bounding box center [47, 392] width 30 height 30
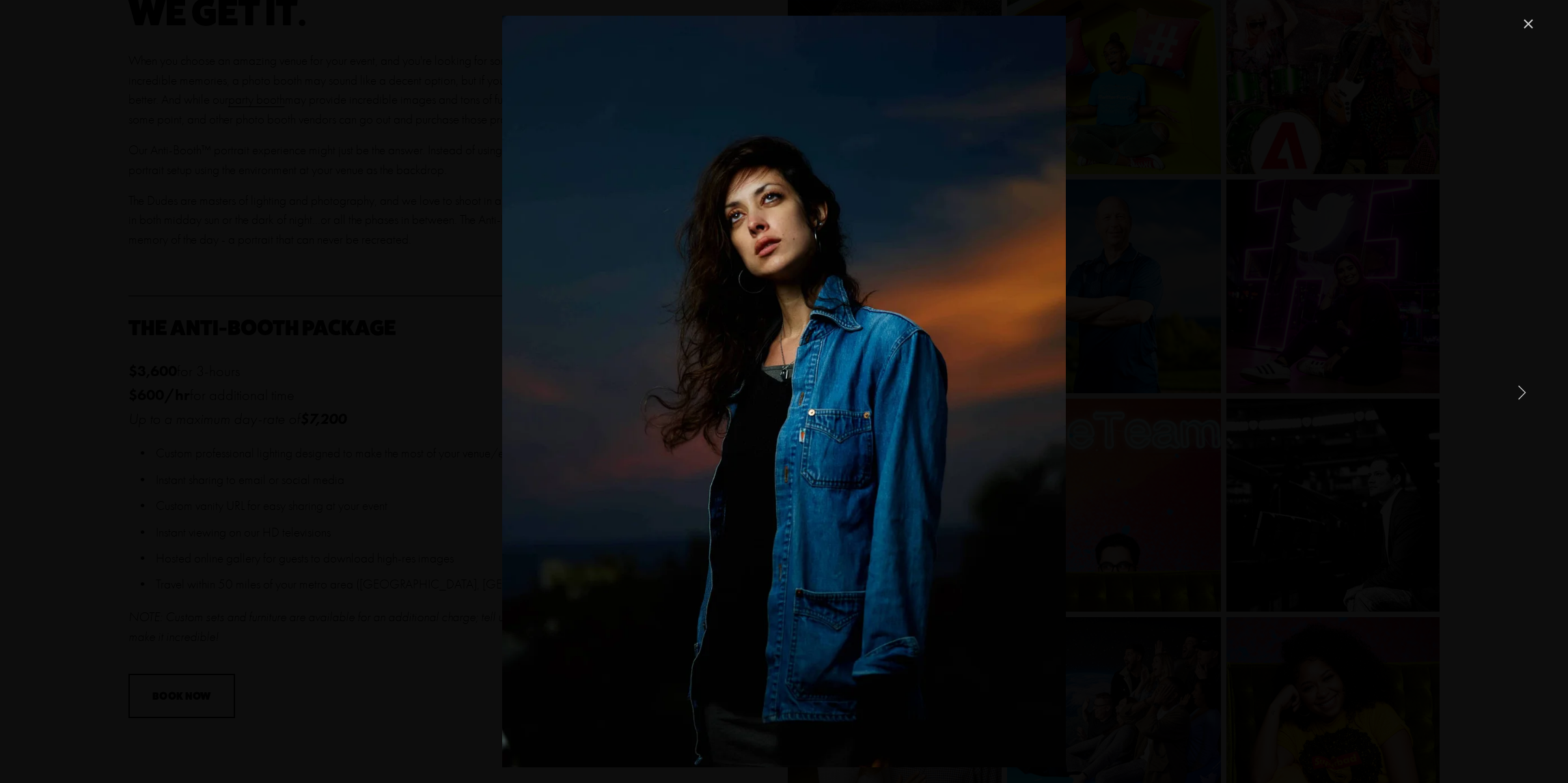
click at [1529, 25] on link "Close" at bounding box center [1528, 24] width 16 height 16
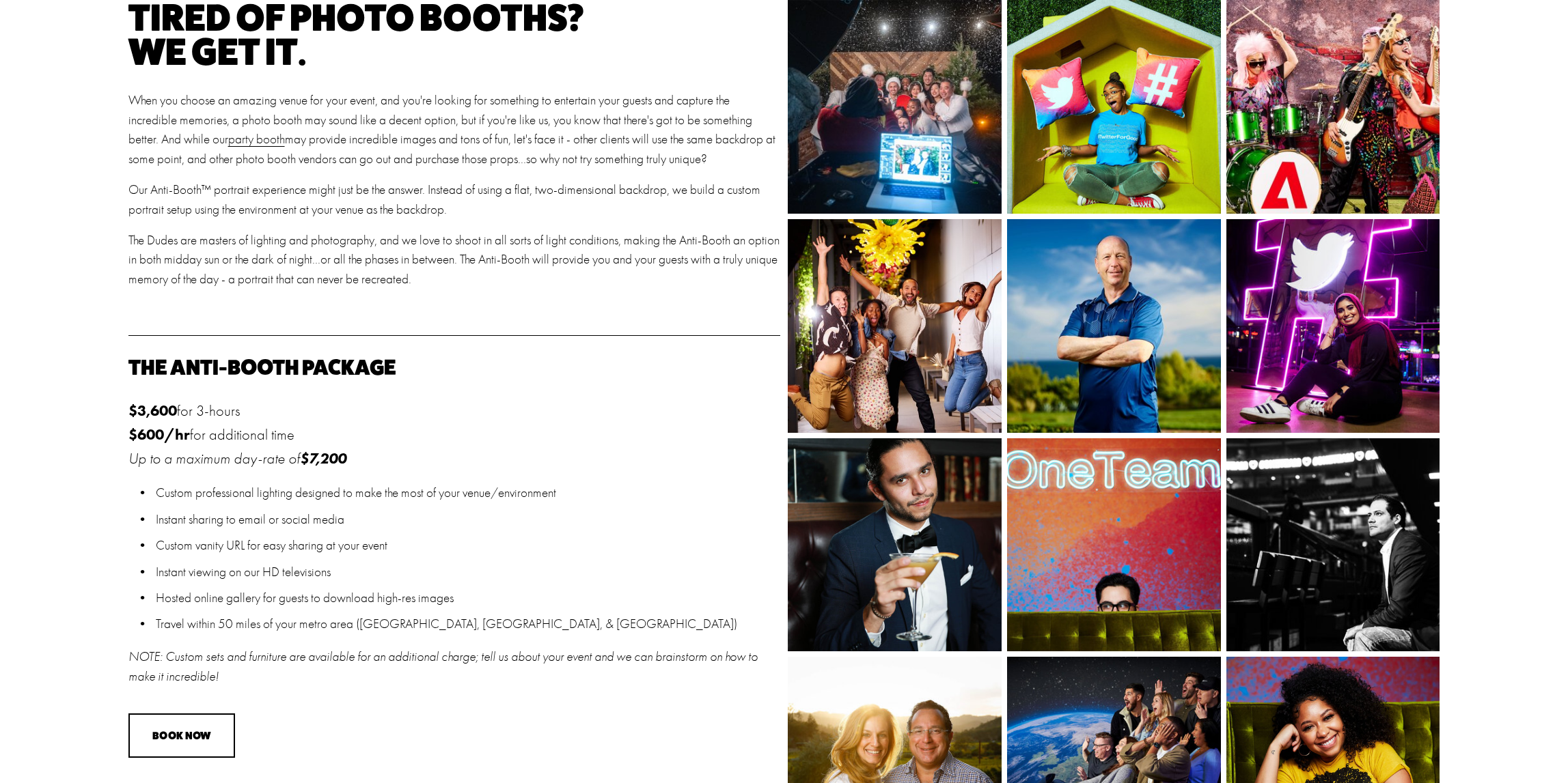
scroll to position [0, 0]
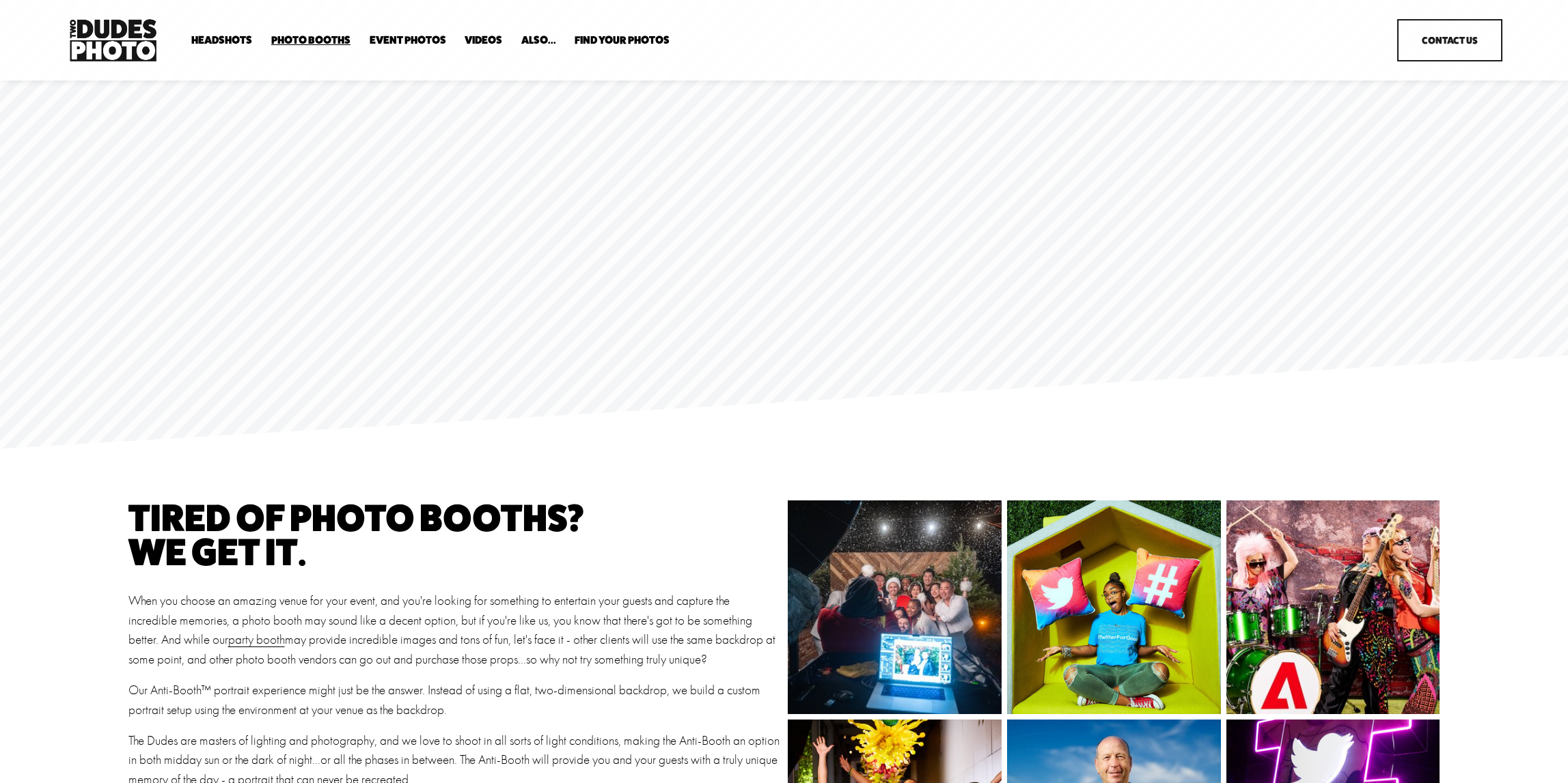
click at [1430, 45] on link "Contact Us" at bounding box center [1449, 41] width 104 height 43
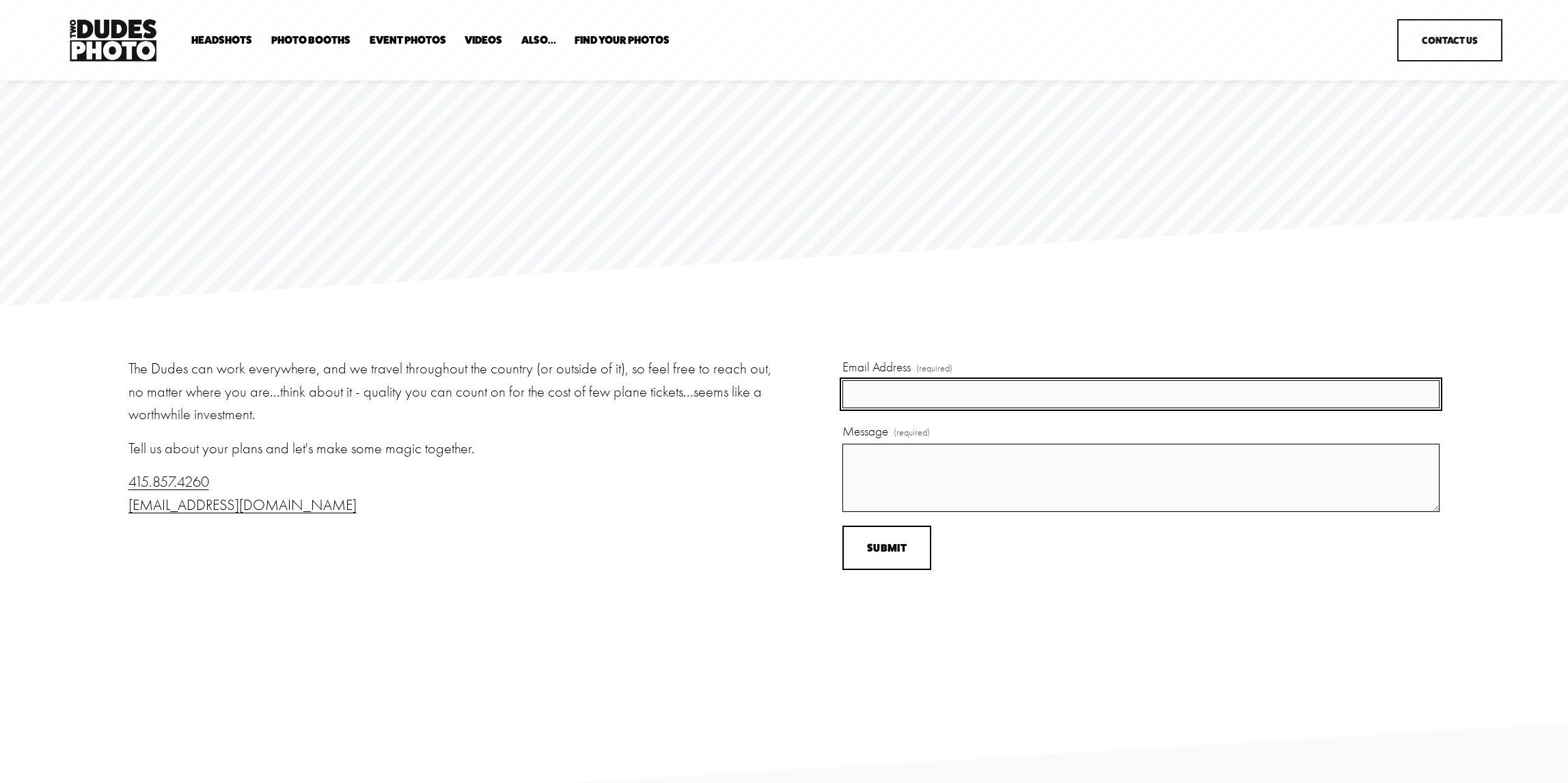
click at [906, 385] on input "Email Address (required)" at bounding box center [1141, 394] width 597 height 28
type input "[PERSON_NAME][EMAIL_ADDRESS][DOMAIN_NAME]"
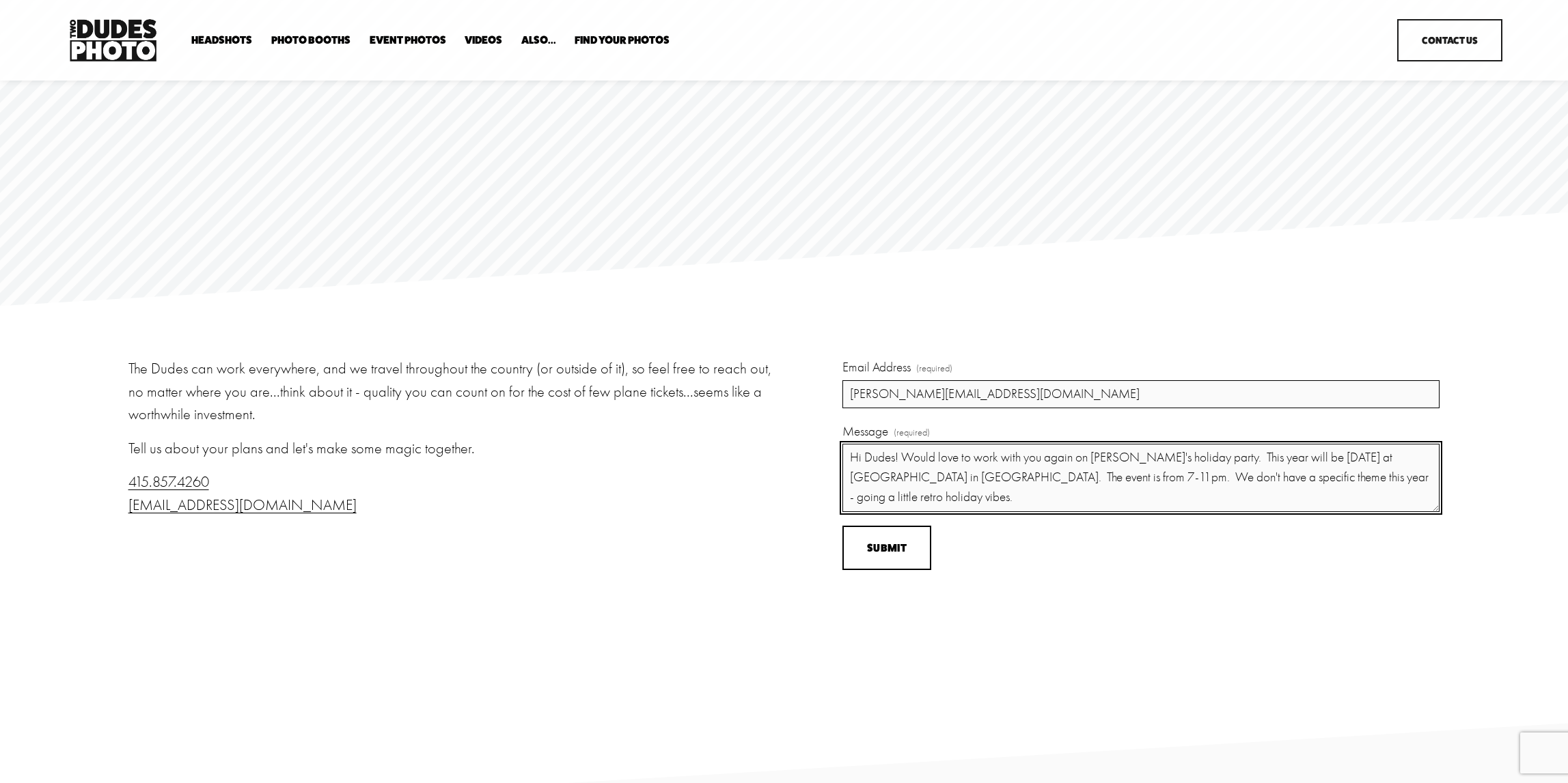
click at [1335, 476] on textarea "Hi Dudes! Would love to work with you again on [PERSON_NAME]'s holiday party. T…" at bounding box center [1141, 477] width 597 height 68
click at [1007, 497] on textarea "Hi Dudes! Would love to work with you again on [PERSON_NAME]'s holiday party. T…" at bounding box center [1141, 477] width 597 height 68
click at [1099, 499] on textarea "Hi Dudes! Would love to work with you again on [PERSON_NAME]'s holiday party. T…" at bounding box center [1141, 477] width 597 height 68
click at [1136, 500] on textarea "Hi Dudes! Would love to work with you again on [PERSON_NAME]'s holiday party. T…" at bounding box center [1141, 477] width 597 height 68
click at [1104, 498] on textarea "Hi Dudes! Would love to work with you again on [PERSON_NAME]'s holiday party. T…" at bounding box center [1141, 477] width 597 height 68
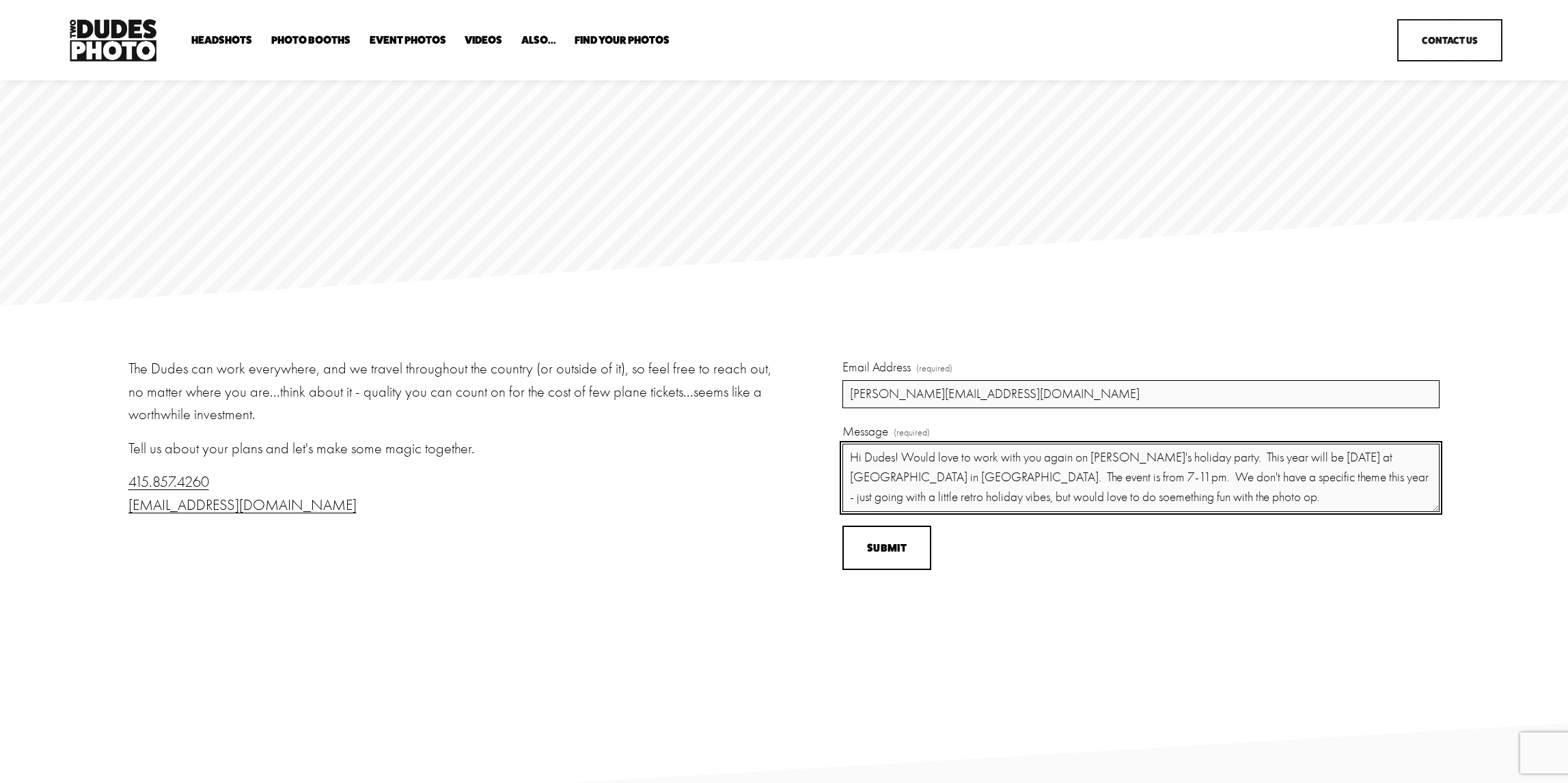
click at [1266, 501] on textarea "Hi Dudes! Would love to work with you again on [PERSON_NAME]'s holiday party. T…" at bounding box center [1141, 477] width 597 height 68
click at [1092, 498] on textarea "Hi Dudes! Would love to work with you again on AppLovin's holiday party. This y…" at bounding box center [1141, 477] width 597 height 68
click at [1307, 500] on textarea "Hi Dudes! Would love to work with you again on AppLovin's holiday party. This y…" at bounding box center [1141, 477] width 597 height 68
drag, startPoint x: 1214, startPoint y: 516, endPoint x: 1218, endPoint y: 501, distance: 15.5
click at [1216, 501] on textarea "Hi Dudes! Would love to work with you again on AppLovin's holiday party. This y…" at bounding box center [1141, 477] width 597 height 68
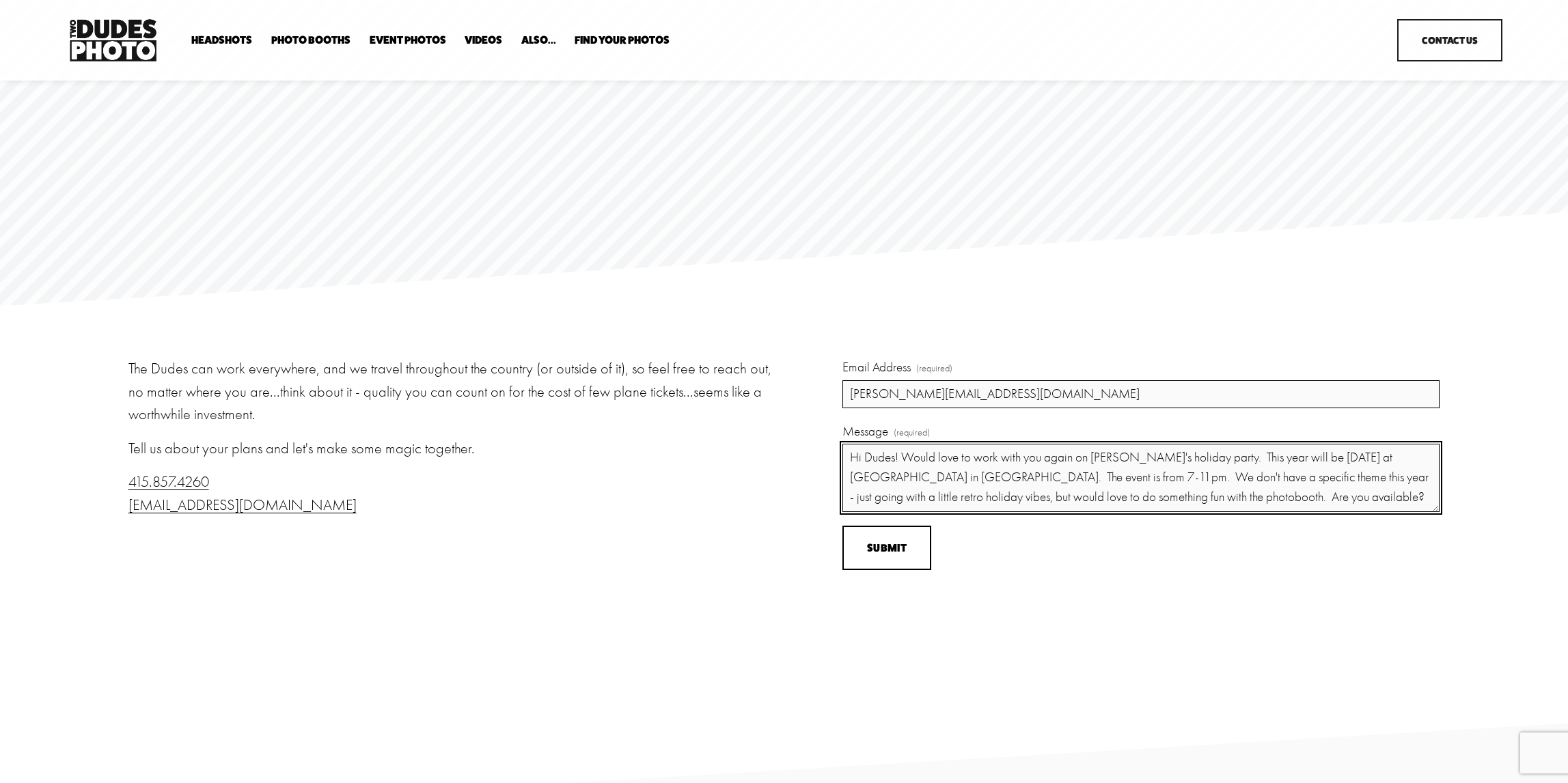
click at [1231, 499] on textarea "Hi Dudes! Would love to work with you again on AppLovin's holiday party. This y…" at bounding box center [1141, 477] width 597 height 68
click at [1209, 499] on textarea "Hi Dudes! Would love to work with you again on AppLovin's holiday party. This y…" at bounding box center [1141, 477] width 597 height 68
type textarea "Hi Dudes! Would love to work with you again on AppLovin's holiday party. This y…"
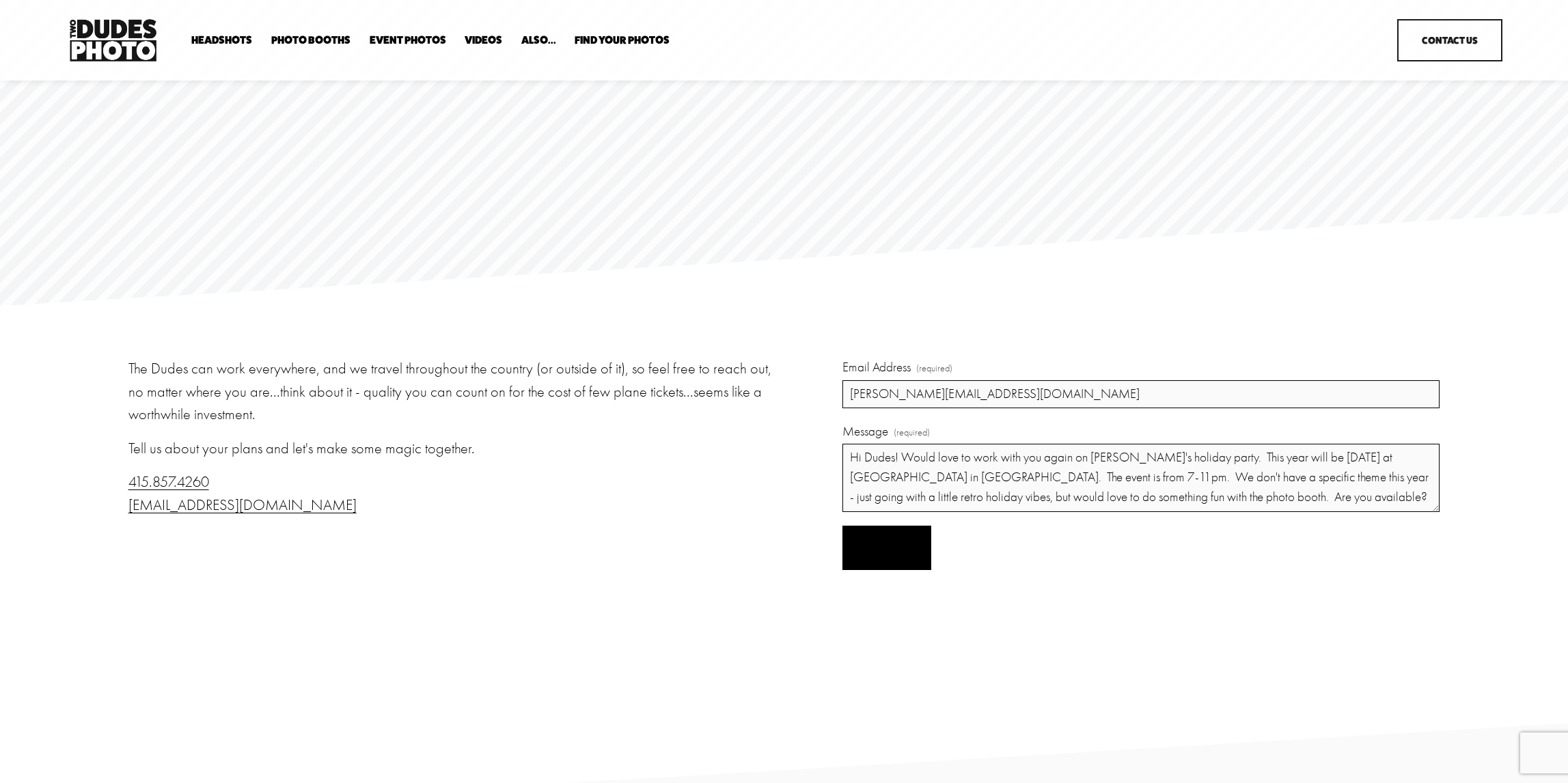
click at [877, 547] on span "Submit" at bounding box center [887, 547] width 40 height 13
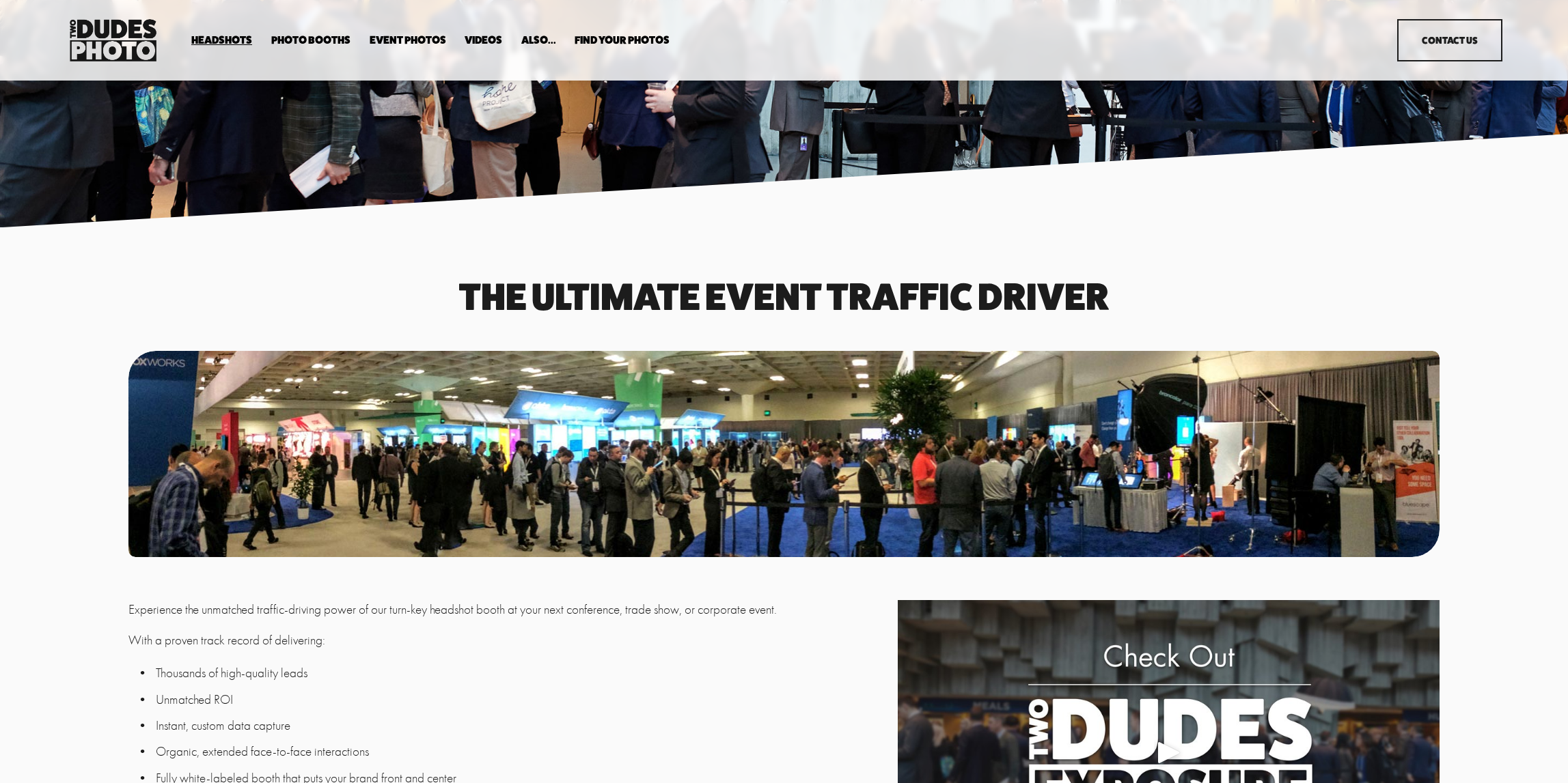
scroll to position [40, 0]
